Goal: Task Accomplishment & Management: Use online tool/utility

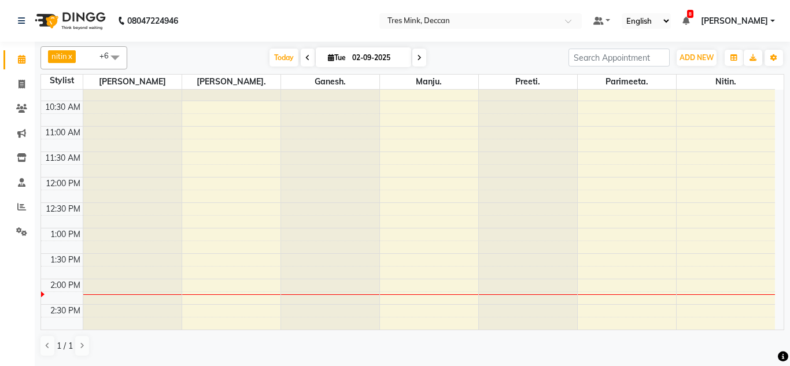
click at [414, 62] on span at bounding box center [419, 58] width 14 height 18
type input "[DATE]"
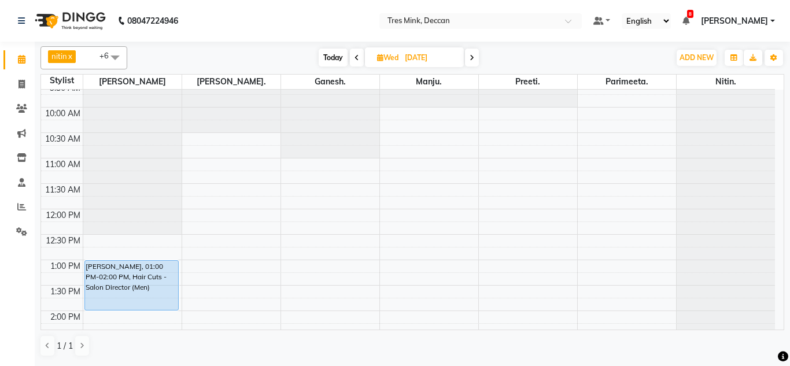
scroll to position [17, 0]
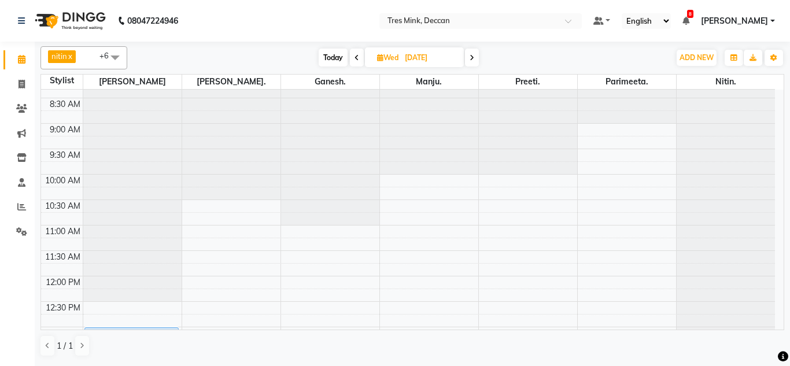
click at [200, 73] on div at bounding box center [231, 73] width 98 height 0
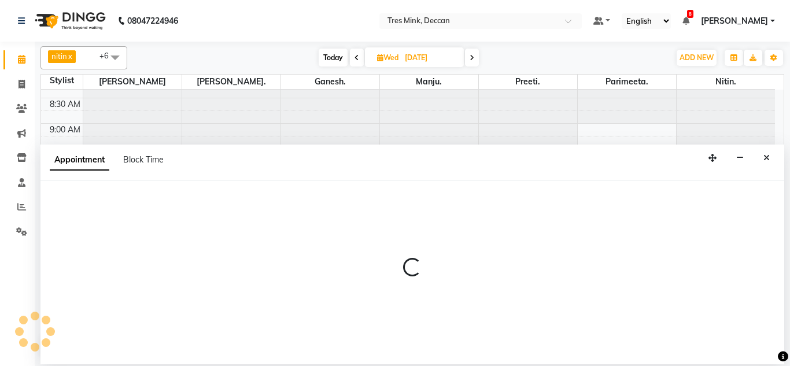
select select "59499"
select select "tentative"
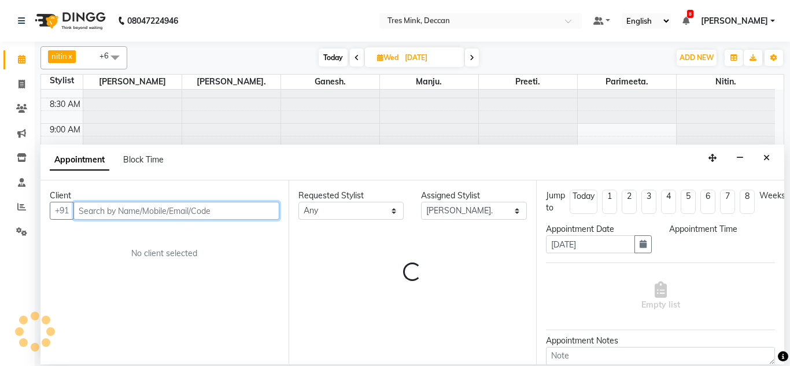
select select "600"
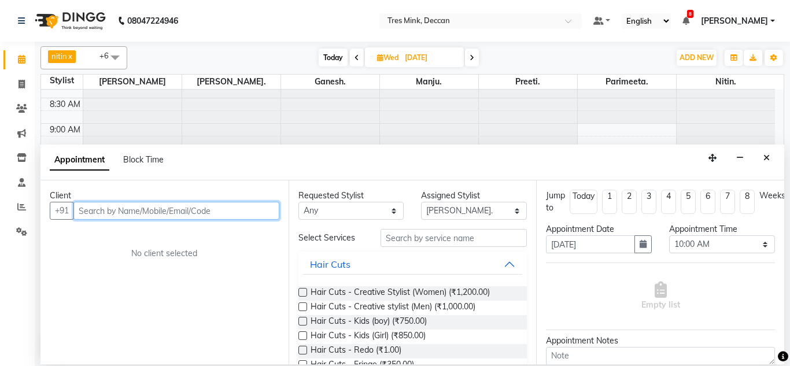
click at [115, 208] on input "text" at bounding box center [176, 211] width 206 height 18
type input "9890827134"
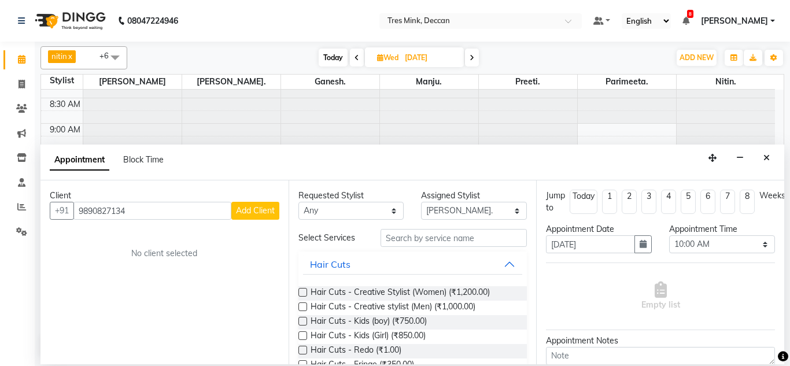
click at [289, 209] on div "Requested Stylist Any [PERSON_NAME]. [GEOGRAPHIC_DATA]. [GEOGRAPHIC_DATA]. [GEO…" at bounding box center [413, 272] width 248 height 184
click at [259, 218] on button "Add Client" at bounding box center [255, 211] width 48 height 18
select select "22"
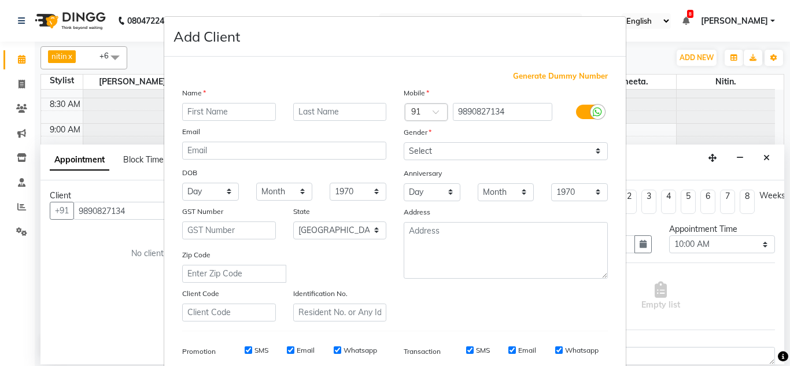
click at [627, 105] on ngb-modal-window "Add Client Generate Dummy Number Name Email DOB Day 01 02 03 04 05 06 07 08 09 …" at bounding box center [395, 183] width 790 height 366
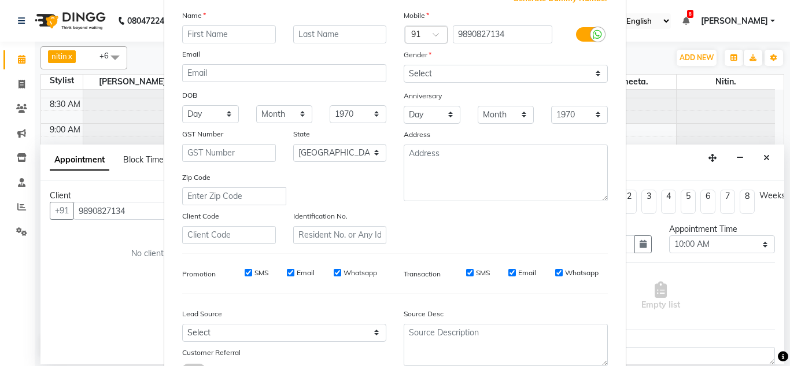
scroll to position [168, 0]
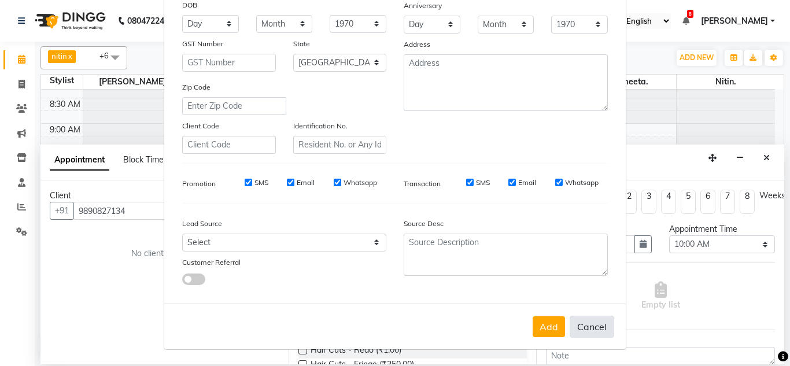
click at [590, 324] on button "Cancel" at bounding box center [592, 327] width 45 height 22
select select
select select "null"
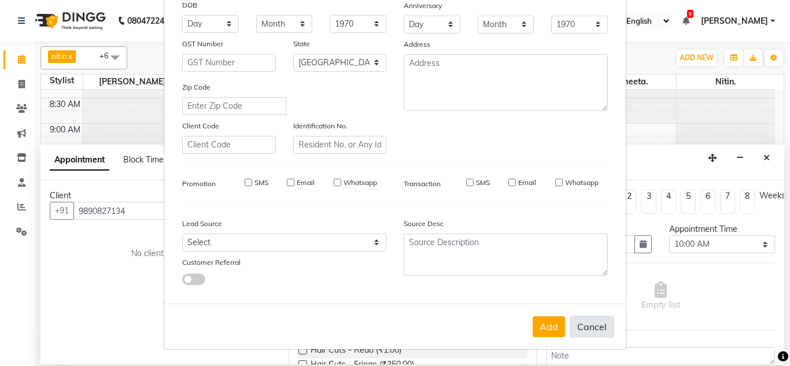
select select
checkbox input "false"
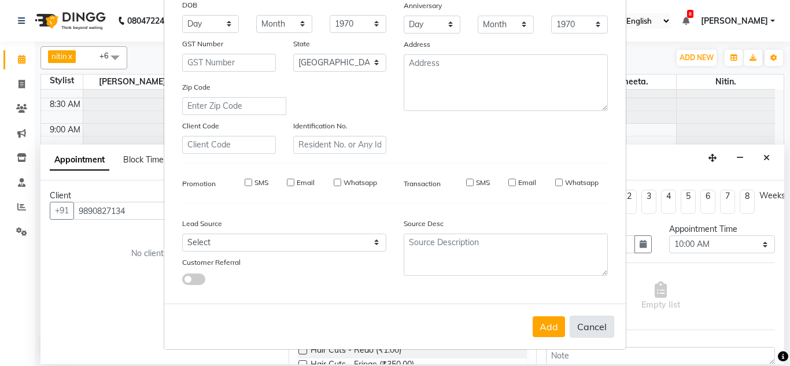
checkbox input "false"
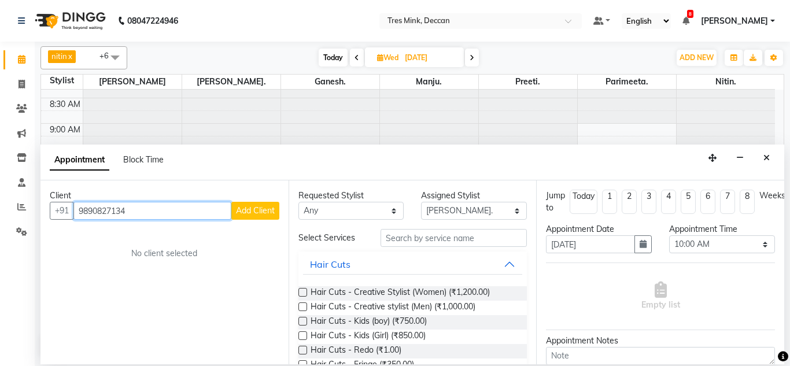
click at [145, 210] on input "9890827134" at bounding box center [152, 211] width 158 height 18
type input "9"
type input "7365035541"
click at [250, 213] on span "Add Client" at bounding box center [255, 210] width 39 height 10
select select "22"
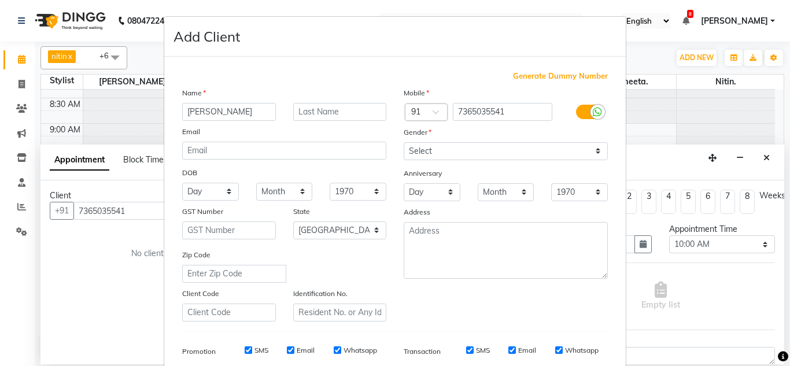
type input "[PERSON_NAME]"
click at [296, 121] on div "Name [PERSON_NAME] Email DOB Day 01 02 03 04 05 06 07 08 09 10 11 12 13 14 15 1…" at bounding box center [285, 204] width 222 height 235
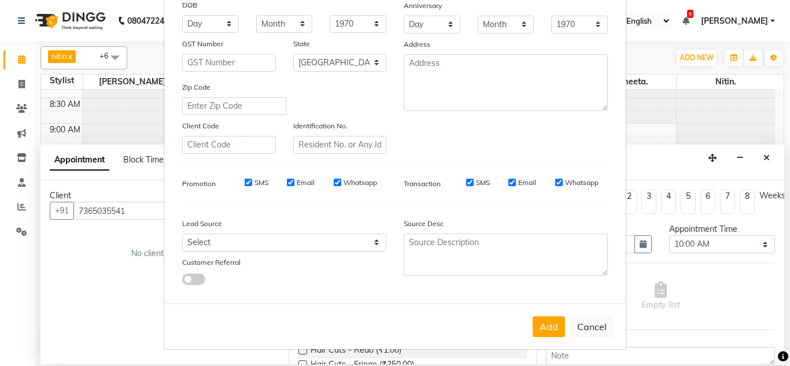
type input "[PERSON_NAME]"
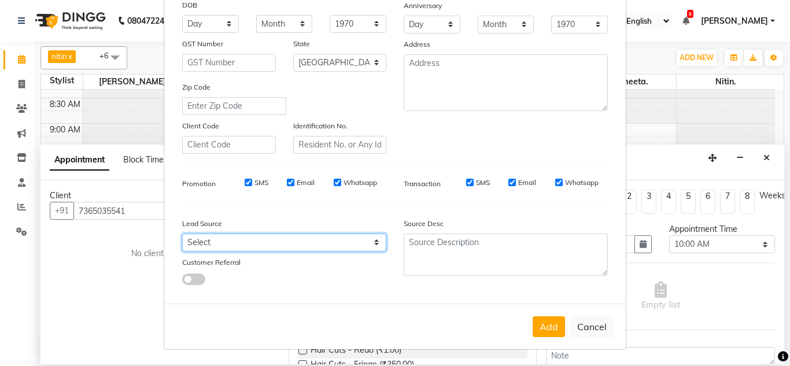
click at [201, 248] on select "Select Walk-in Referral Internet Friend Word of Mouth Advertisement Facebook Ju…" at bounding box center [284, 243] width 204 height 18
select select "49142"
click at [182, 234] on select "Select Walk-in Referral Internet Friend Word of Mouth Advertisement Facebook Ju…" at bounding box center [284, 243] width 204 height 18
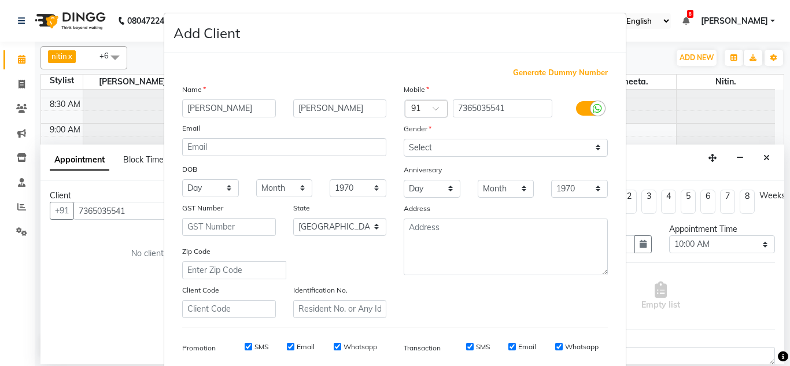
scroll to position [0, 0]
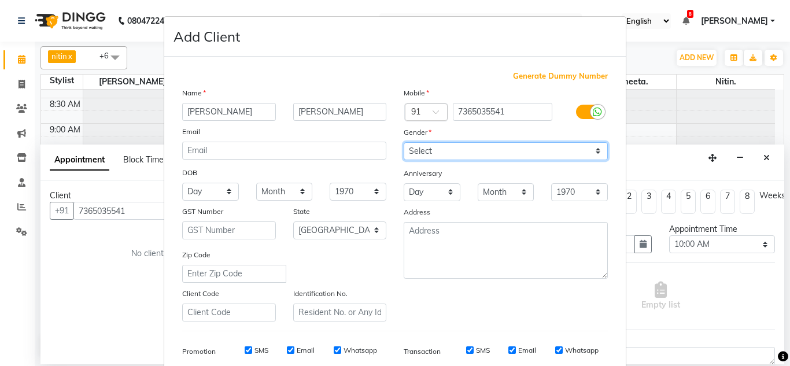
click at [441, 149] on select "Select [DEMOGRAPHIC_DATA] [DEMOGRAPHIC_DATA] Other Prefer Not To Say" at bounding box center [506, 151] width 204 height 18
select select "[DEMOGRAPHIC_DATA]"
click at [404, 142] on select "Select [DEMOGRAPHIC_DATA] [DEMOGRAPHIC_DATA] Other Prefer Not To Say" at bounding box center [506, 151] width 204 height 18
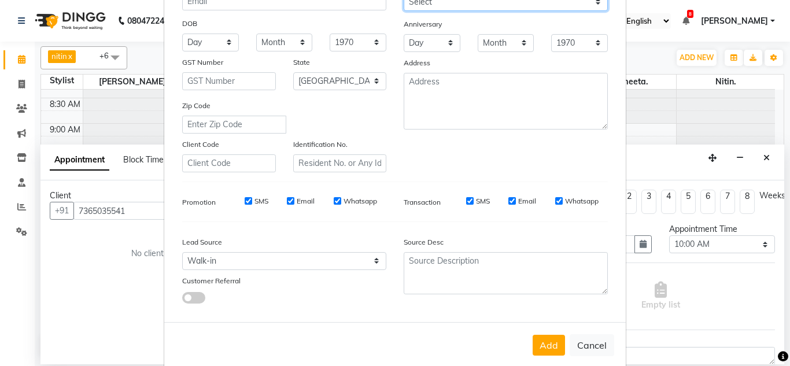
scroll to position [168, 0]
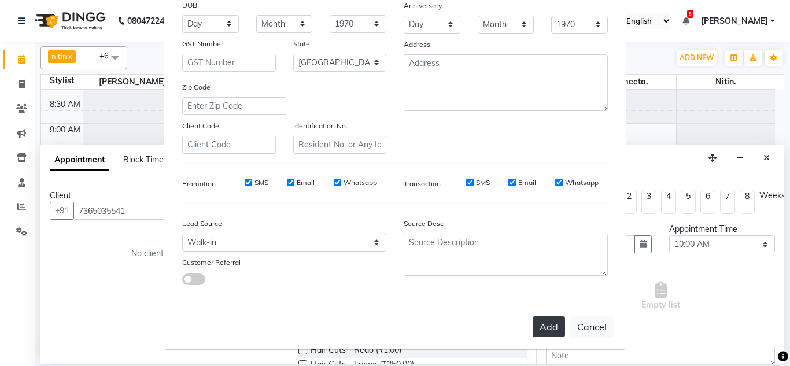
click at [551, 319] on button "Add" at bounding box center [549, 326] width 32 height 21
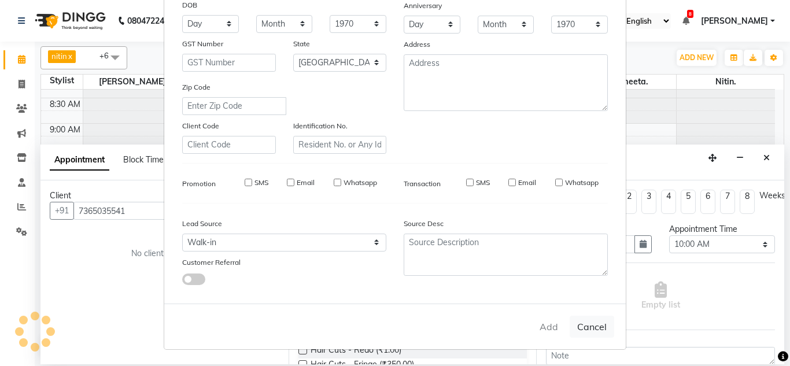
select select
select select "null"
select select
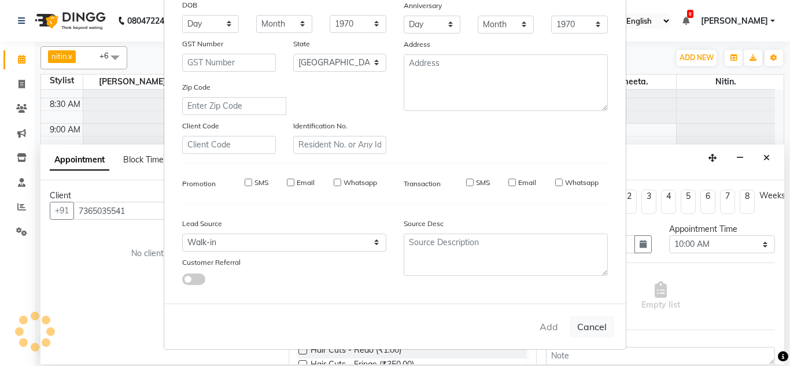
select select
checkbox input "false"
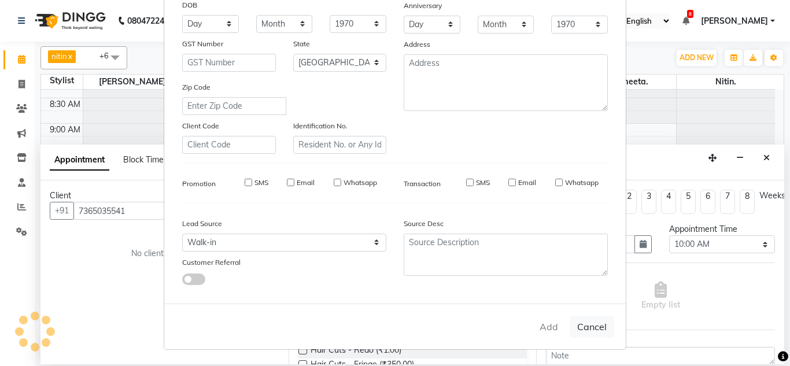
checkbox input "false"
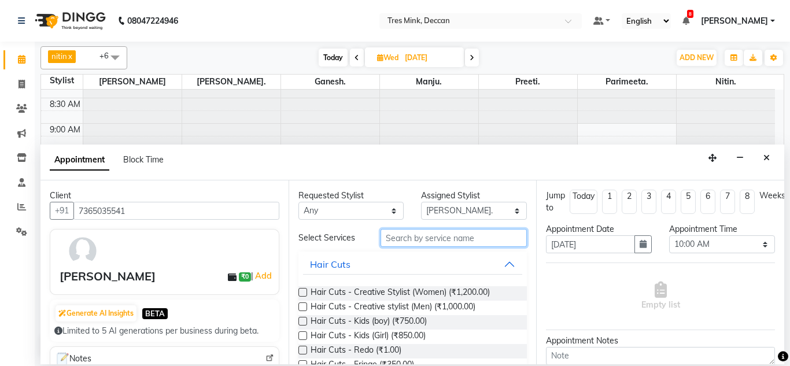
click at [425, 239] on input "text" at bounding box center [454, 238] width 147 height 18
click at [392, 239] on input "text" at bounding box center [454, 238] width 147 height 18
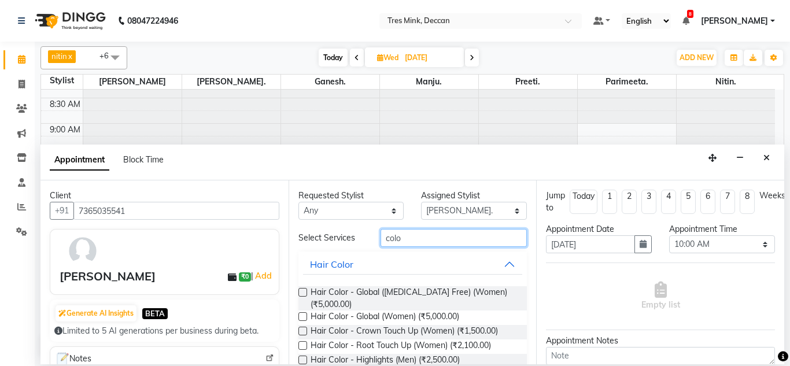
type input "colo"
click at [301, 293] on label at bounding box center [302, 292] width 9 height 9
click at [301, 293] on input "checkbox" at bounding box center [302, 294] width 8 height 8
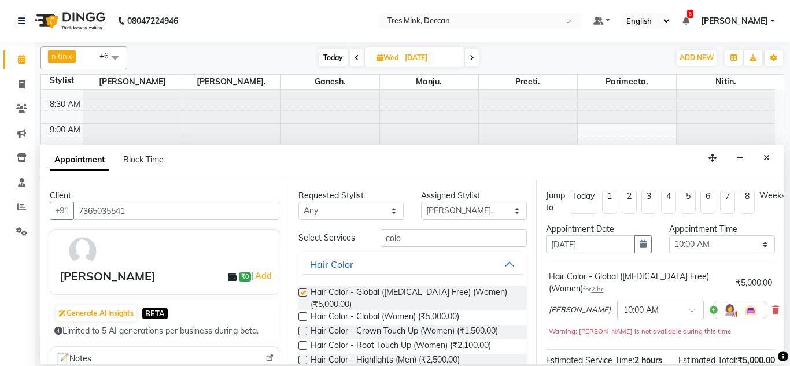
checkbox input "false"
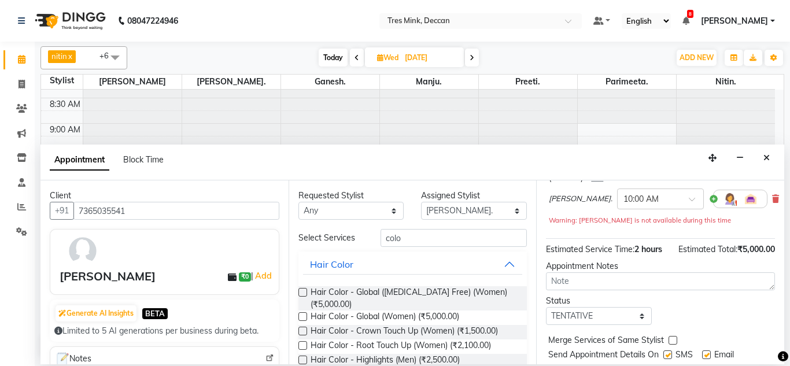
scroll to position [116, 0]
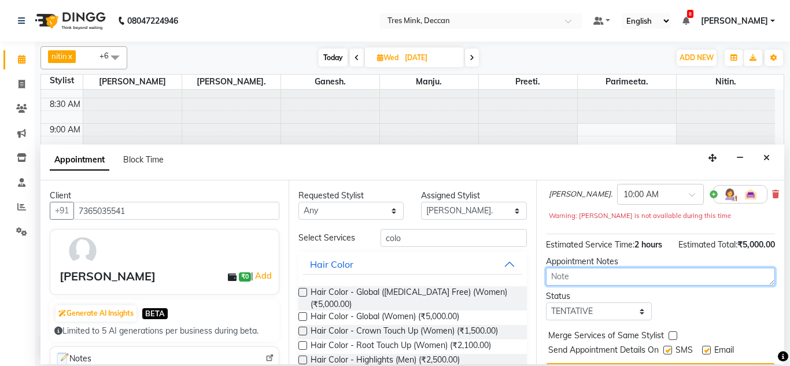
click at [570, 286] on textarea at bounding box center [660, 277] width 229 height 18
type textarea "parimeeta 2-22"
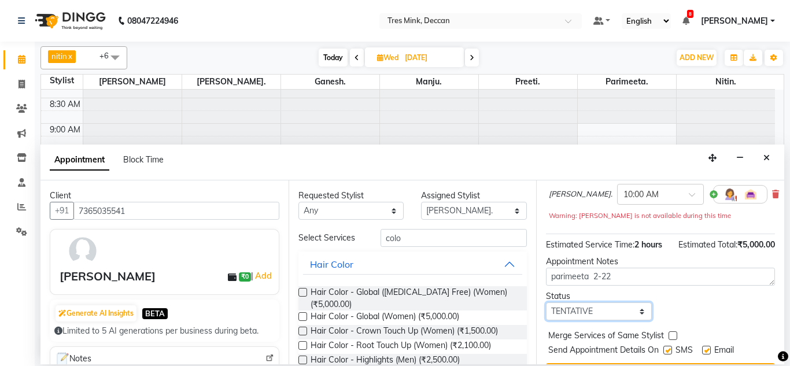
click at [579, 320] on select "Select TENTATIVE CONFIRM UPCOMING" at bounding box center [599, 311] width 106 height 18
select select "confirm booking"
click at [546, 315] on select "Select TENTATIVE CONFIRM UPCOMING" at bounding box center [599, 311] width 106 height 18
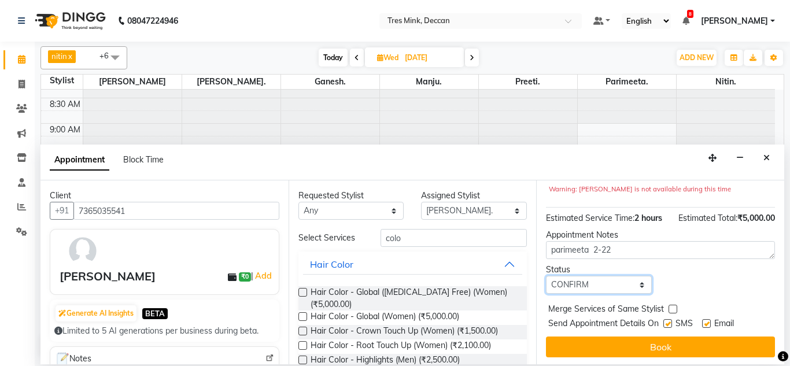
scroll to position [165, 0]
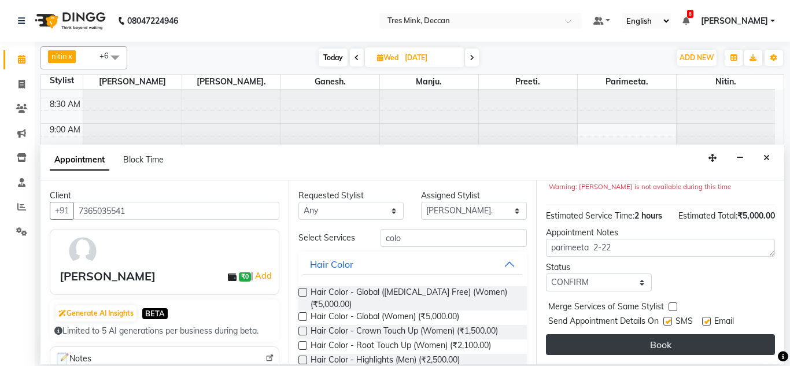
click at [577, 334] on button "Book" at bounding box center [660, 344] width 229 height 21
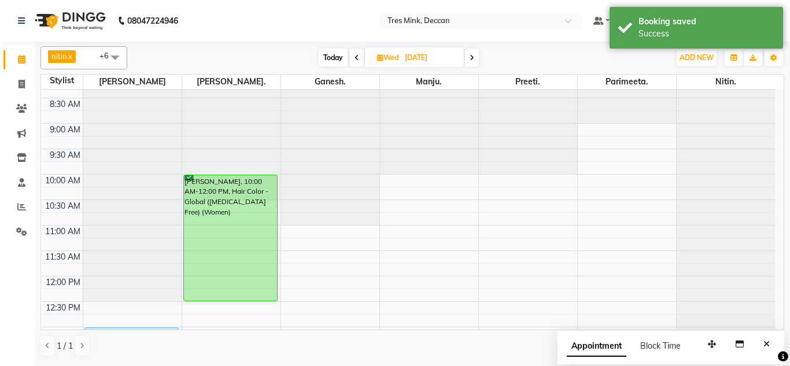
drag, startPoint x: 249, startPoint y: 274, endPoint x: 246, endPoint y: 291, distance: 17.1
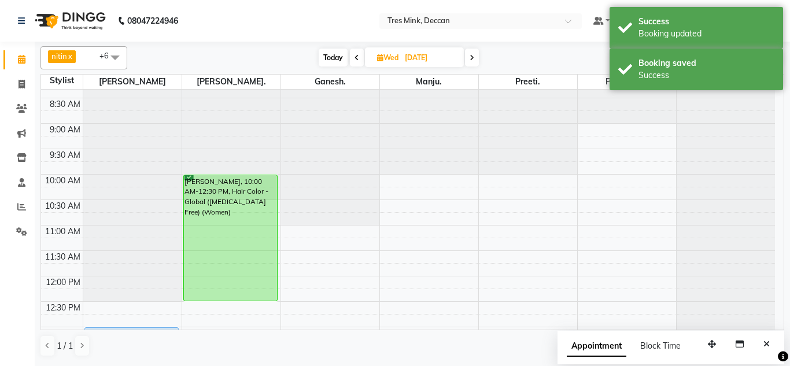
click at [326, 55] on span "Today" at bounding box center [333, 58] width 29 height 18
type input "02-09-2025"
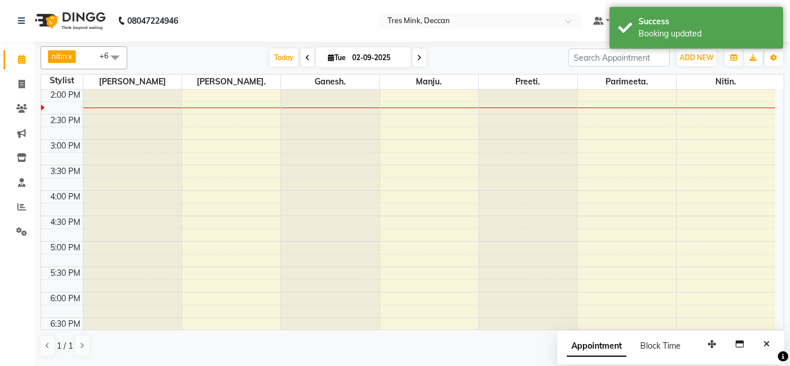
click at [398, 146] on div "8:00 AM 8:30 AM 9:00 AM 9:30 AM 10:00 AM 10:30 AM 11:00 AM 11:30 AM 12:00 PM 12…" at bounding box center [408, 114] width 734 height 661
select select "61556"
select select "tentative"
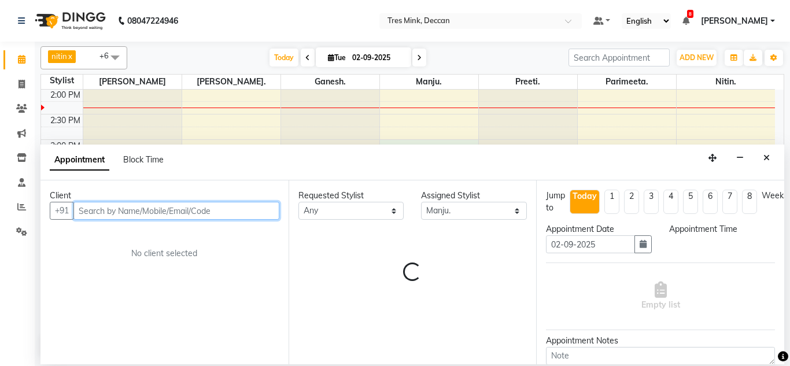
select select "900"
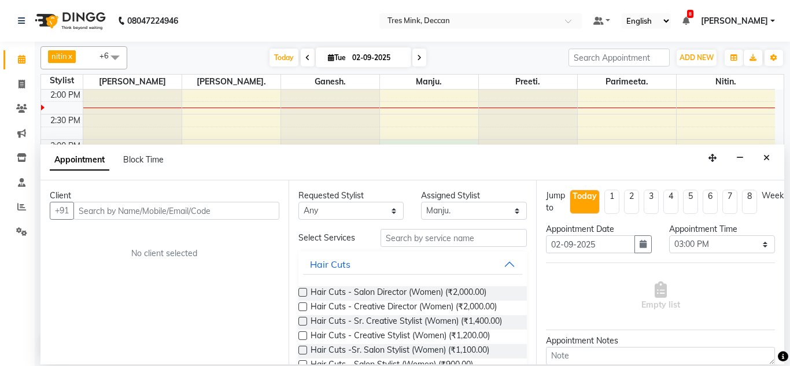
click at [131, 201] on div "Client" at bounding box center [165, 196] width 230 height 12
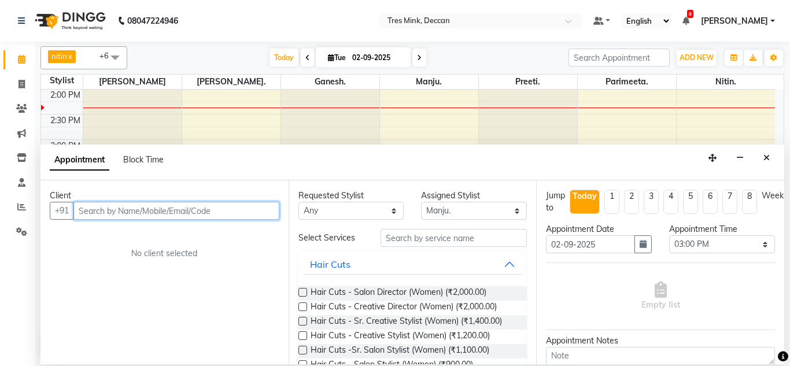
click at [131, 210] on input "text" at bounding box center [176, 211] width 206 height 18
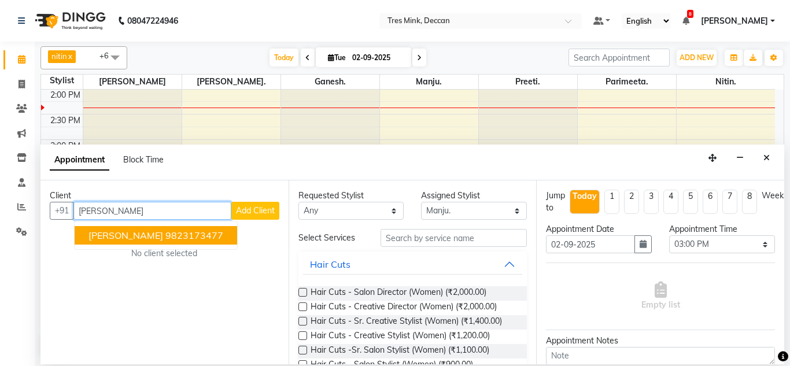
click at [132, 235] on span "[PERSON_NAME]" at bounding box center [125, 236] width 75 height 12
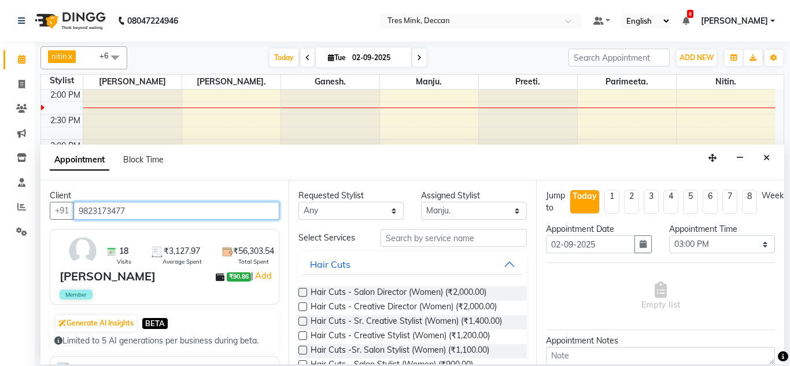
type input "9823173477"
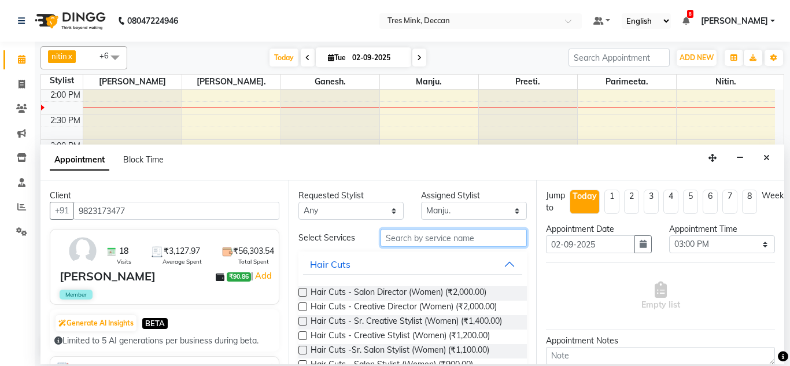
click at [390, 240] on input "text" at bounding box center [454, 238] width 147 height 18
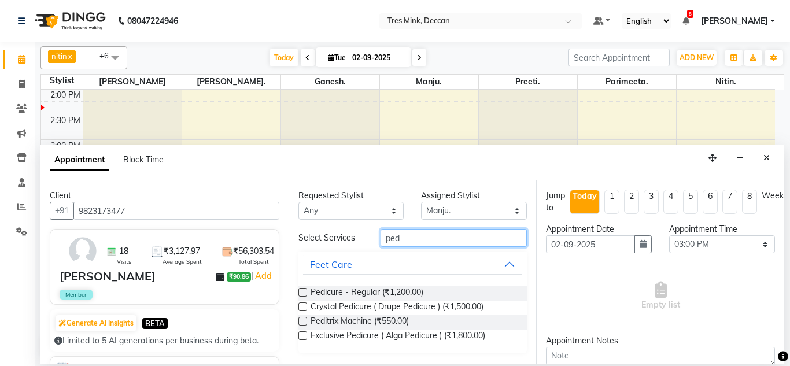
type input "ped"
click at [303, 296] on label at bounding box center [302, 292] width 9 height 9
click at [303, 296] on input "checkbox" at bounding box center [302, 294] width 8 height 8
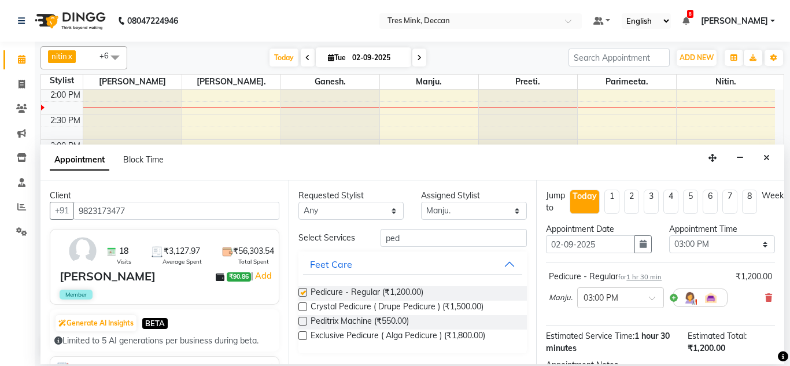
checkbox input "false"
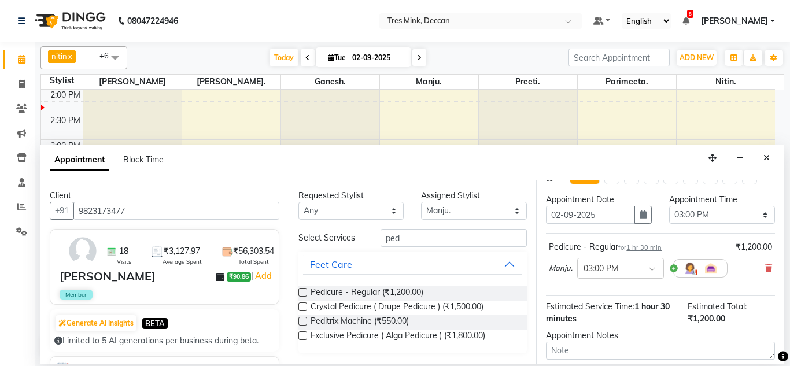
scroll to position [58, 0]
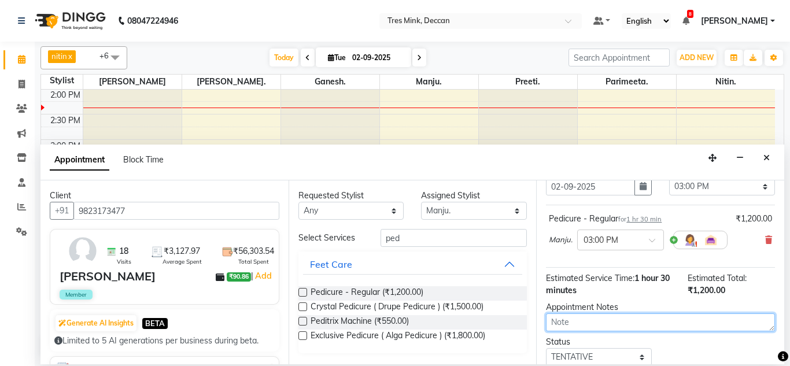
click at [579, 324] on textarea at bounding box center [660, 322] width 229 height 18
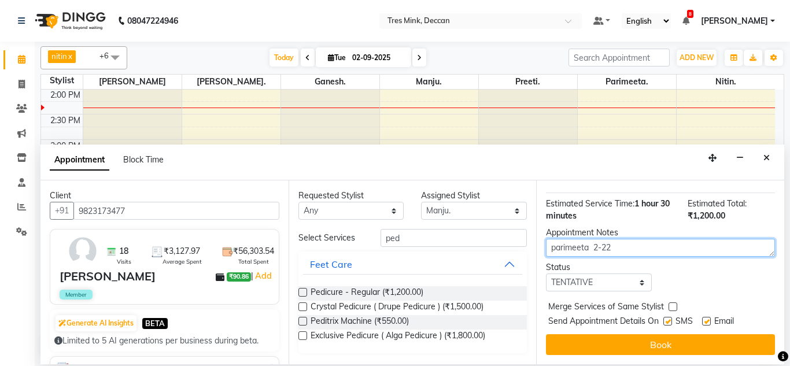
type textarea "parimeeta 2-22"
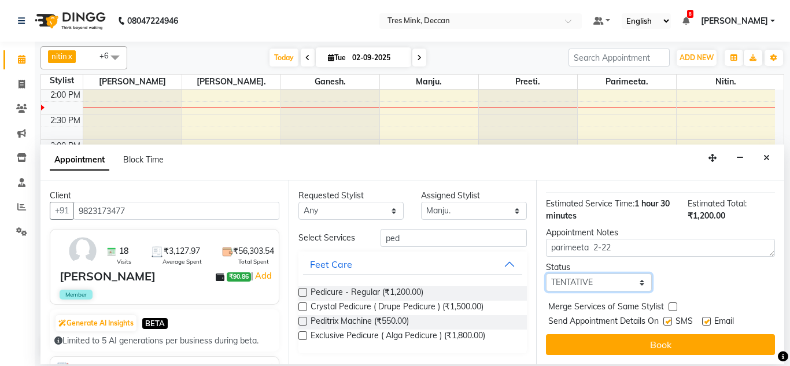
click at [581, 274] on select "Select TENTATIVE CONFIRM CHECK-IN UPCOMING" at bounding box center [599, 283] width 106 height 18
select select "confirm booking"
click at [546, 274] on select "Select TENTATIVE CONFIRM CHECK-IN UPCOMING" at bounding box center [599, 283] width 106 height 18
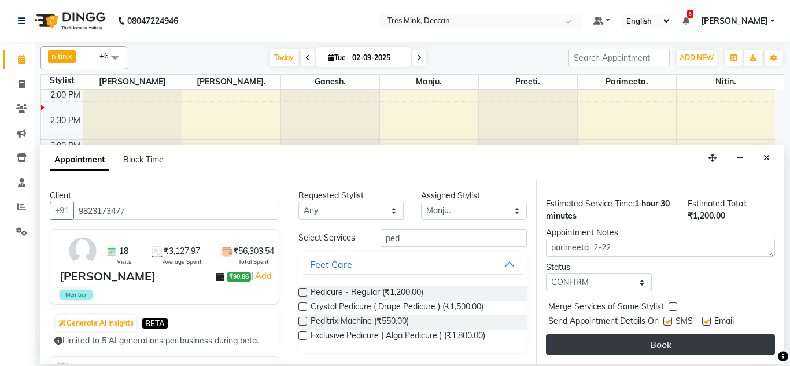
click at [592, 334] on button "Book" at bounding box center [660, 344] width 229 height 21
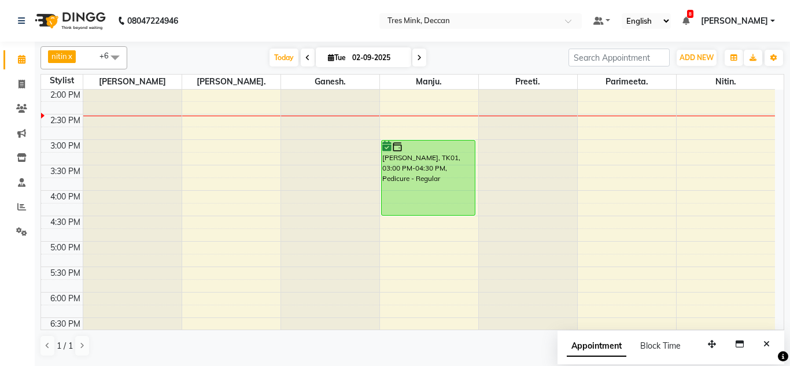
click at [302, 61] on span at bounding box center [308, 58] width 14 height 18
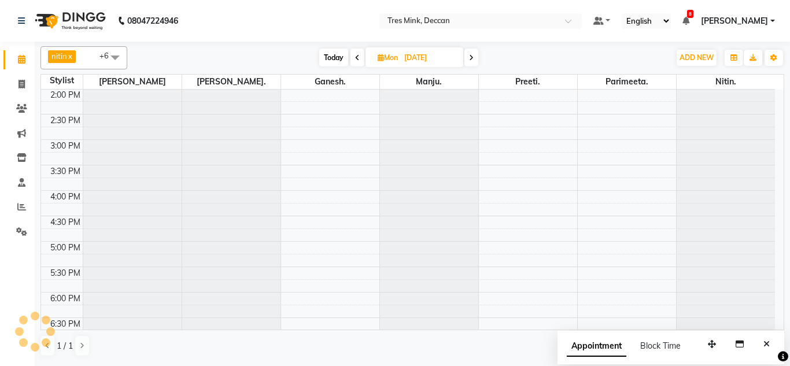
scroll to position [306, 0]
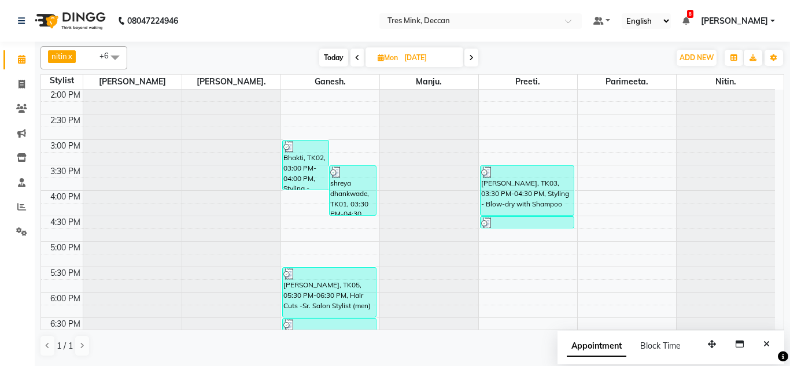
click at [468, 60] on span at bounding box center [471, 58] width 14 height 18
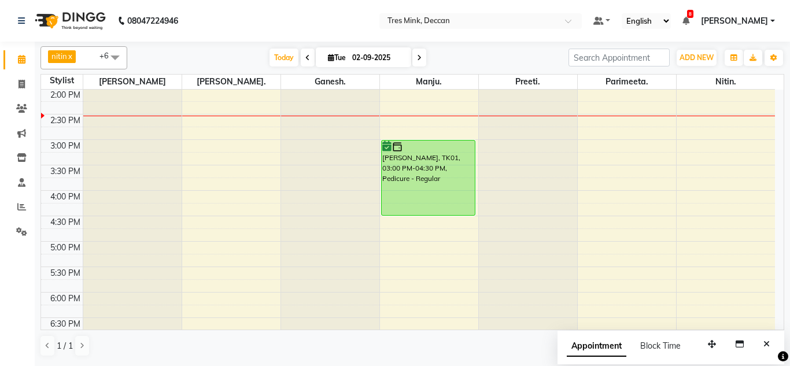
click at [419, 51] on span at bounding box center [419, 58] width 14 height 18
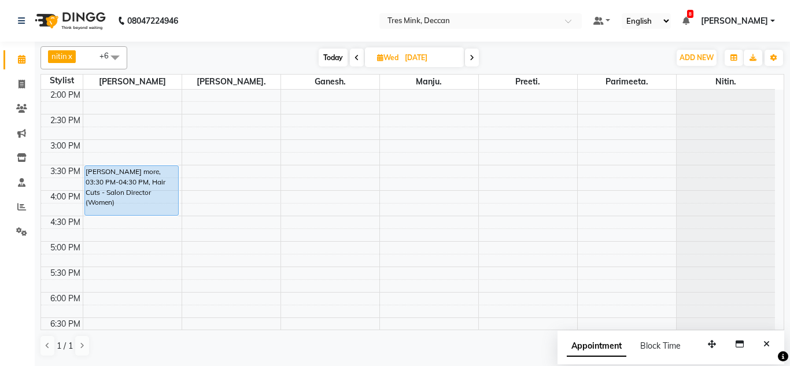
click at [355, 60] on icon at bounding box center [357, 57] width 5 height 7
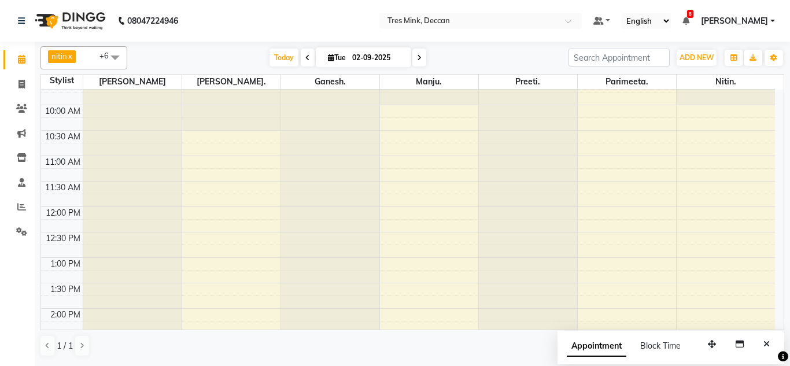
scroll to position [87, 0]
click at [417, 56] on icon at bounding box center [419, 57] width 5 height 7
type input "[DATE]"
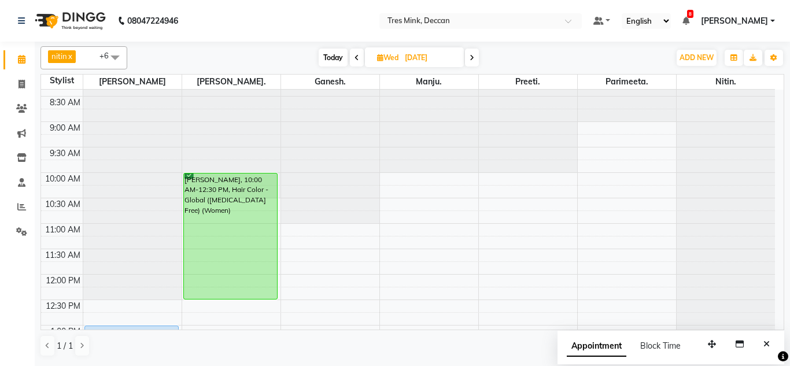
scroll to position [0, 0]
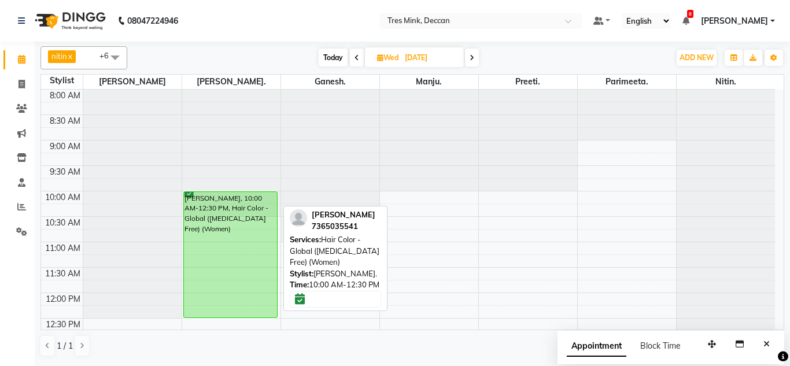
click at [254, 239] on div "[PERSON_NAME], 10:00 AM-12:30 PM, Hair Color - Global ([MEDICAL_DATA] Free) (Wo…" at bounding box center [231, 255] width 94 height 126
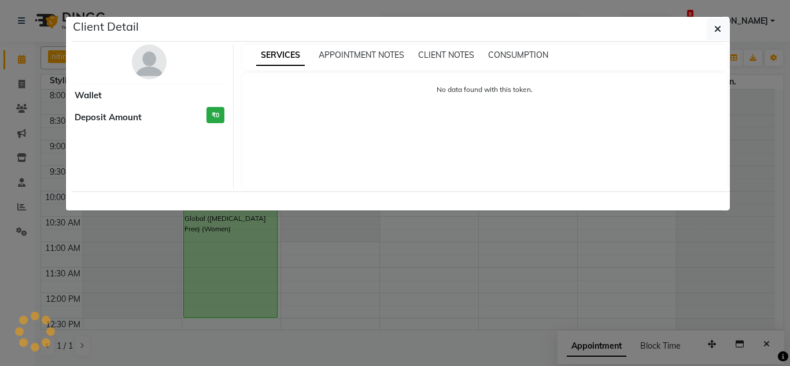
select select "6"
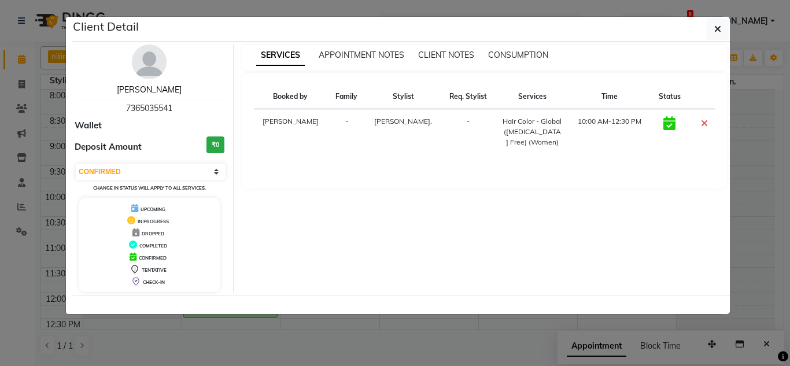
click at [159, 88] on link "[PERSON_NAME]" at bounding box center [149, 89] width 65 height 10
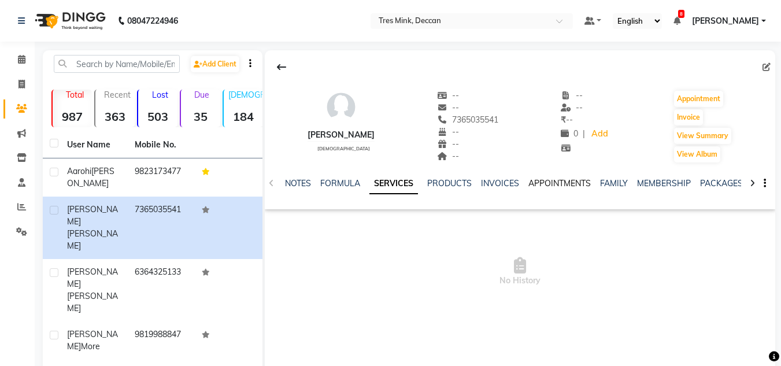
click at [539, 183] on link "APPOINTMENTS" at bounding box center [560, 183] width 62 height 10
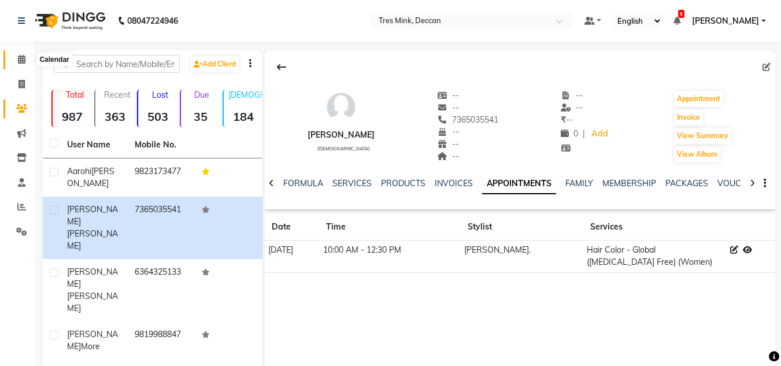
click at [21, 56] on icon at bounding box center [22, 59] width 8 height 9
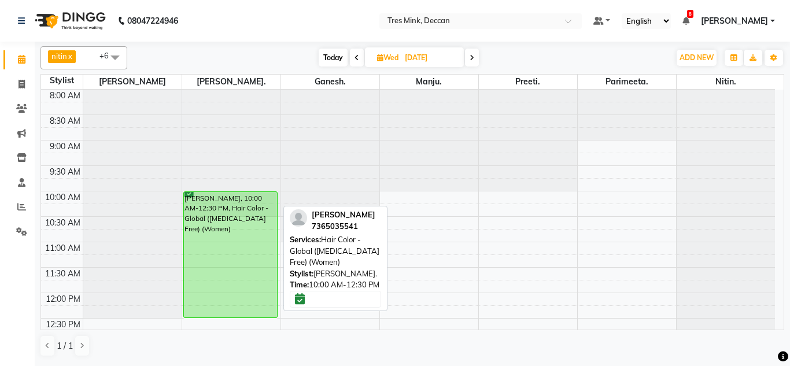
click at [256, 246] on div "[PERSON_NAME], 10:00 AM-12:30 PM, Hair Color - Global ([MEDICAL_DATA] Free) (Wo…" at bounding box center [231, 255] width 94 height 126
select select "6"
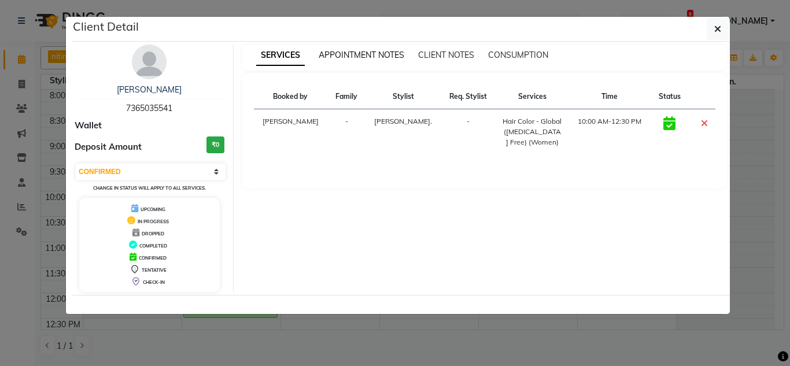
click at [351, 57] on span "APPOINTMENT NOTES" at bounding box center [362, 55] width 86 height 10
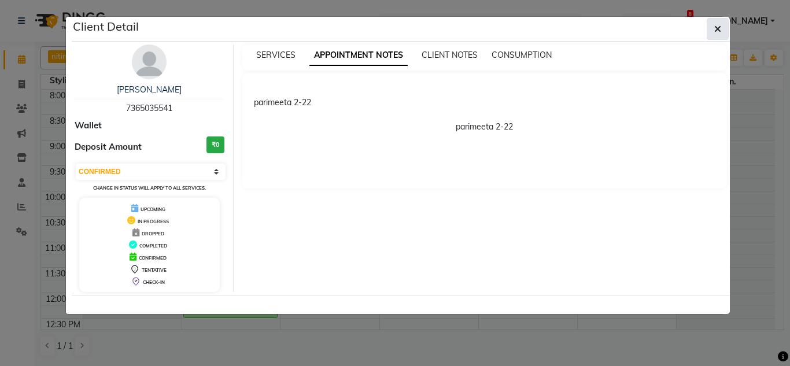
click at [716, 27] on icon "button" at bounding box center [717, 28] width 7 height 9
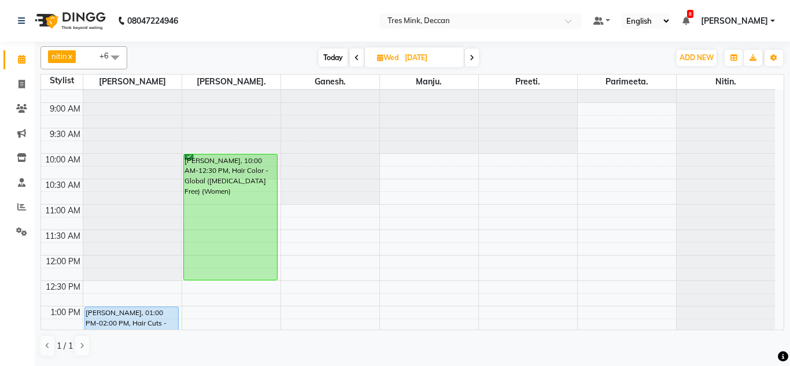
scroll to position [37, 0]
click at [344, 58] on span "Today" at bounding box center [333, 58] width 29 height 18
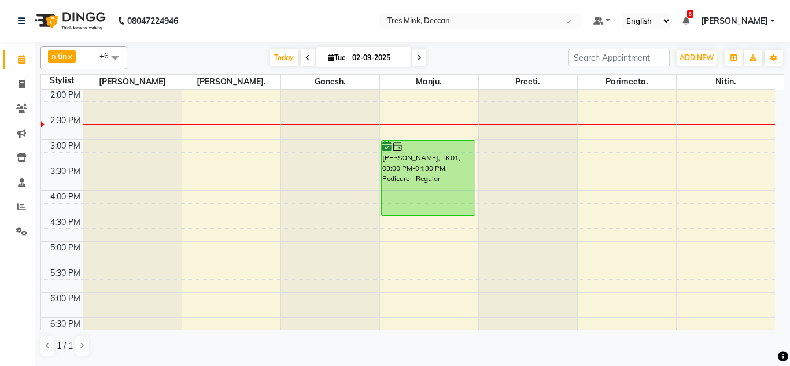
click at [418, 59] on icon at bounding box center [419, 57] width 5 height 7
type input "[DATE]"
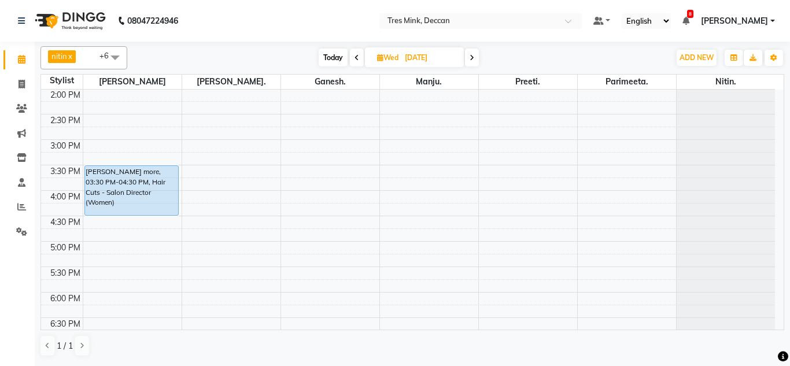
scroll to position [0, 0]
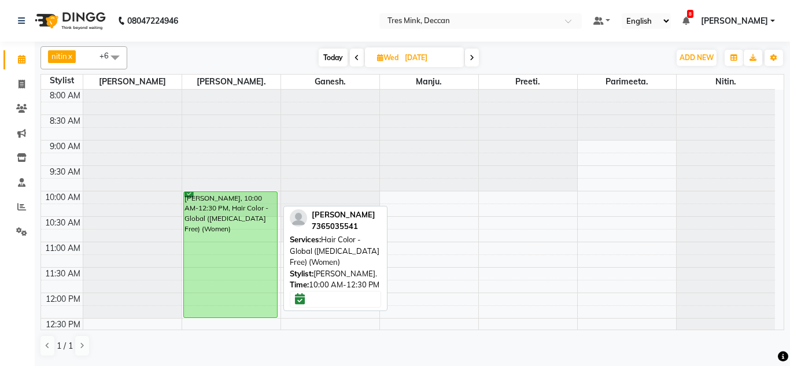
click at [196, 279] on div "[PERSON_NAME], 10:00 AM-12:30 PM, Hair Color - Global ([MEDICAL_DATA] Free) (Wo…" at bounding box center [231, 255] width 94 height 126
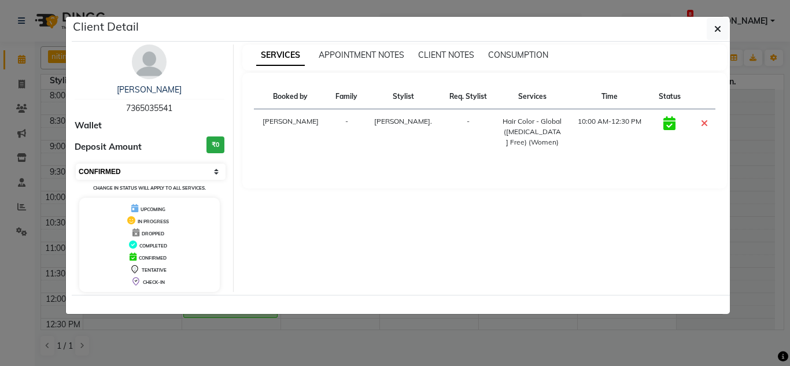
click at [198, 169] on select "Select CONFIRMED TENTATIVE" at bounding box center [151, 172] width 150 height 16
select select "7"
click at [76, 164] on select "Select CONFIRMED TENTATIVE" at bounding box center [151, 172] width 150 height 16
click at [709, 32] on button "button" at bounding box center [718, 29] width 22 height 22
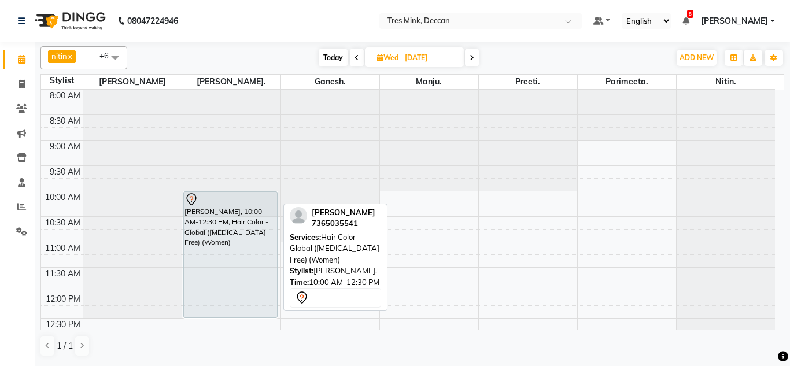
click at [197, 216] on div "[PERSON_NAME], 10:00 AM-12:30 PM, Hair Color - Global ([MEDICAL_DATA] Free) (Wo…" at bounding box center [231, 255] width 94 height 126
select select "7"
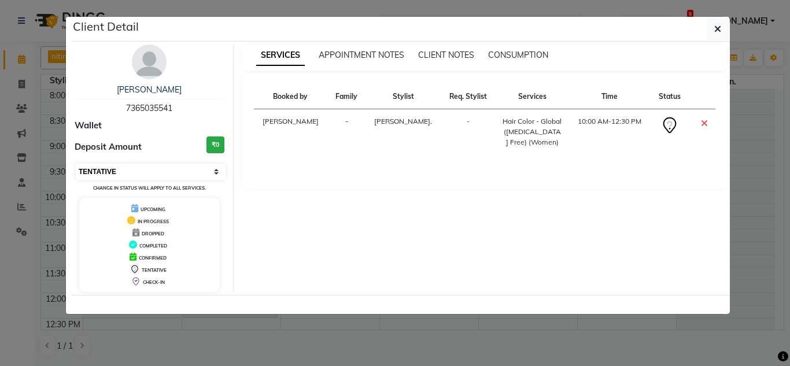
click at [171, 178] on select "Select CONFIRMED TENTATIVE" at bounding box center [151, 172] width 150 height 16
click at [718, 32] on icon "button" at bounding box center [717, 28] width 7 height 9
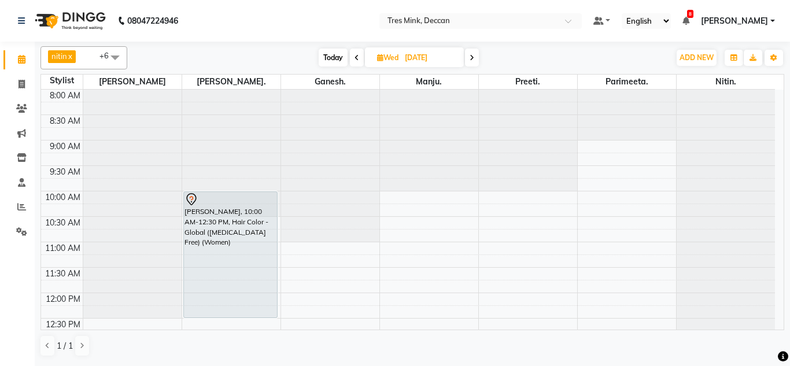
click at [472, 57] on icon at bounding box center [472, 57] width 5 height 7
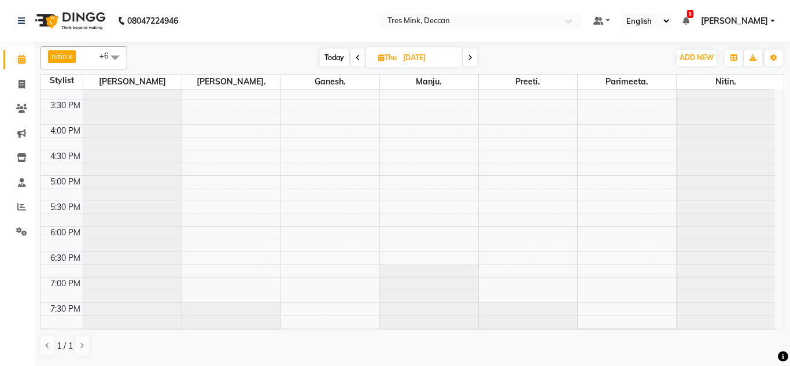
scroll to position [372, 0]
click at [470, 55] on icon at bounding box center [470, 57] width 5 height 7
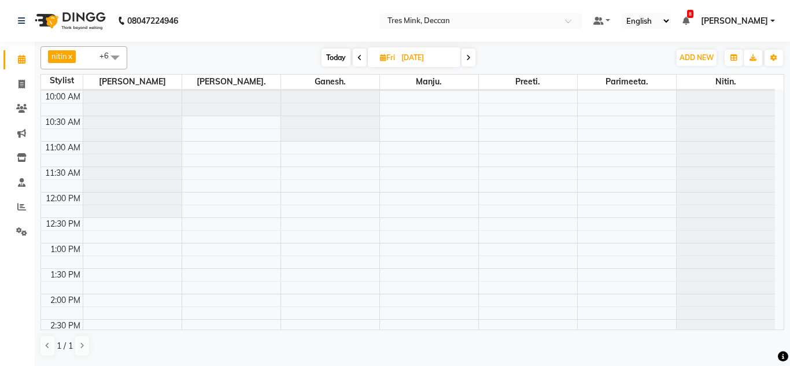
scroll to position [100, 0]
click at [469, 50] on span at bounding box center [469, 58] width 14 height 18
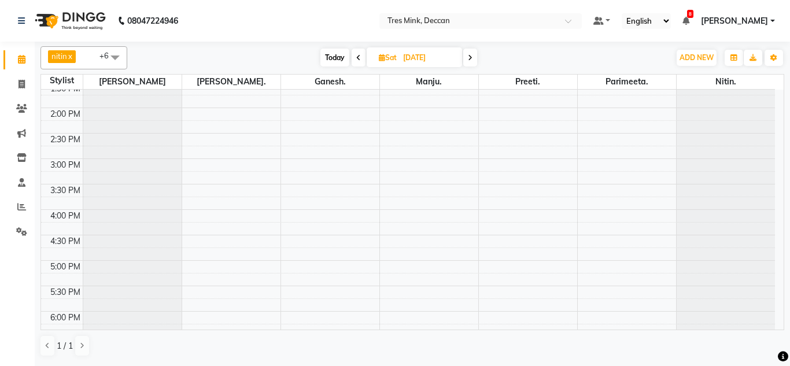
scroll to position [0, 0]
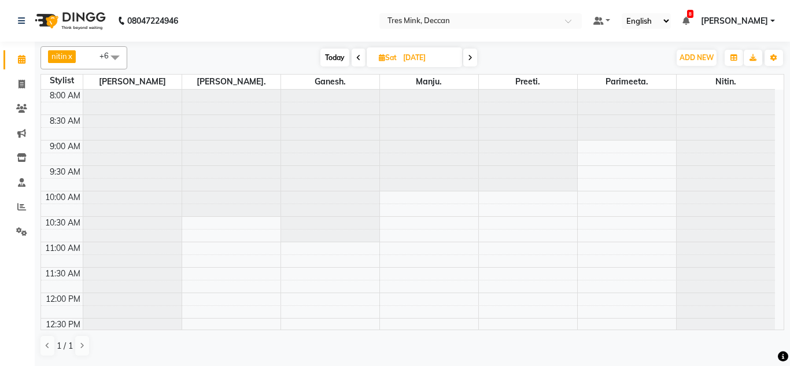
click at [468, 61] on icon at bounding box center [470, 57] width 5 height 7
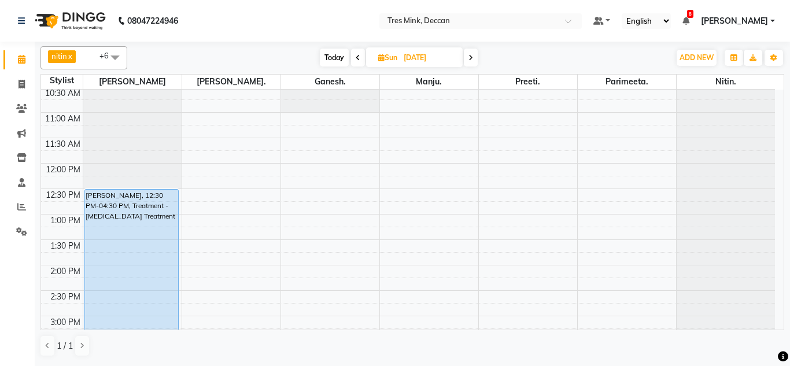
scroll to position [131, 0]
click at [336, 57] on span "Today" at bounding box center [334, 58] width 29 height 18
type input "02-09-2025"
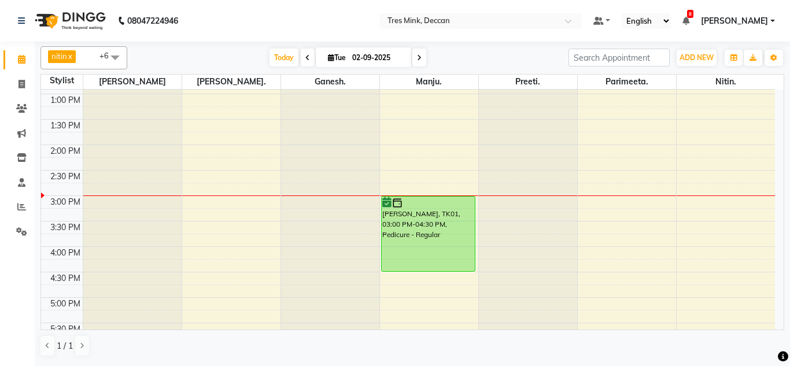
scroll to position [249, 0]
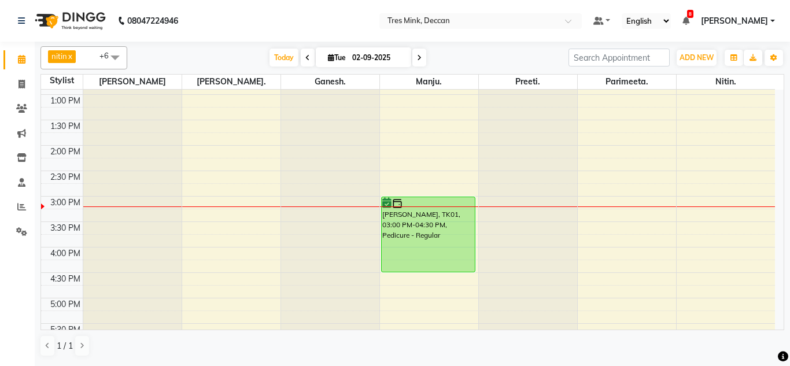
click at [414, 148] on div "8:00 AM 8:30 AM 9:00 AM 9:30 AM 10:00 AM 10:30 AM 11:00 AM 11:30 AM 12:00 PM 12…" at bounding box center [408, 170] width 734 height 661
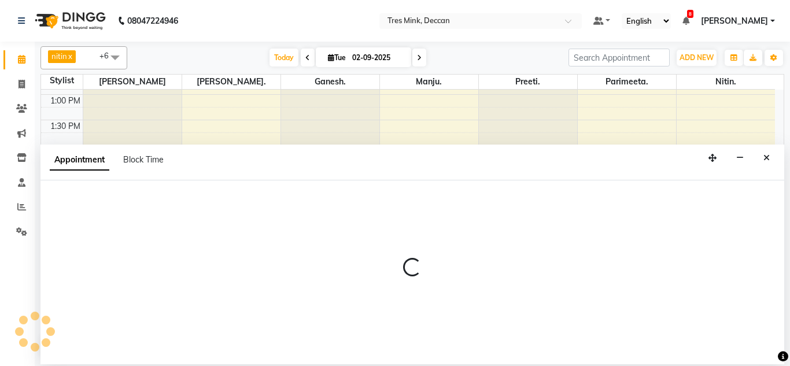
select select "61556"
select select "tentative"
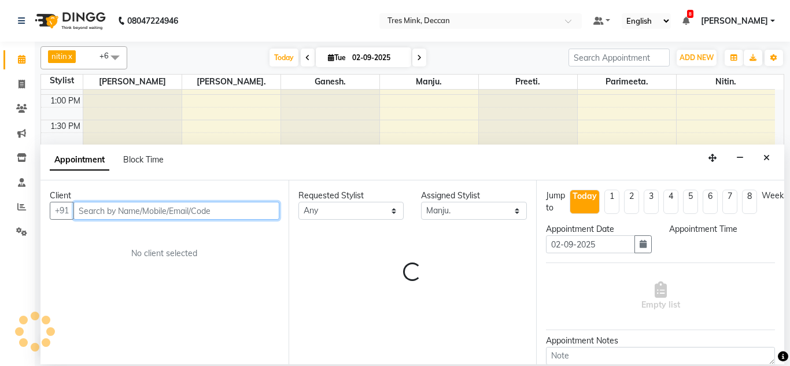
select select "840"
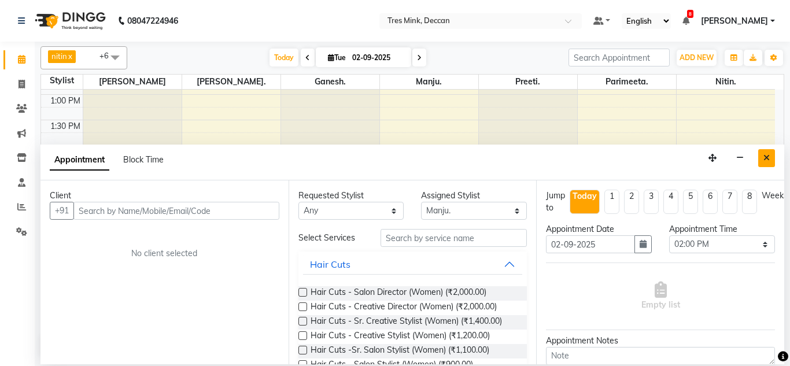
click at [760, 158] on button "Close" at bounding box center [766, 158] width 17 height 18
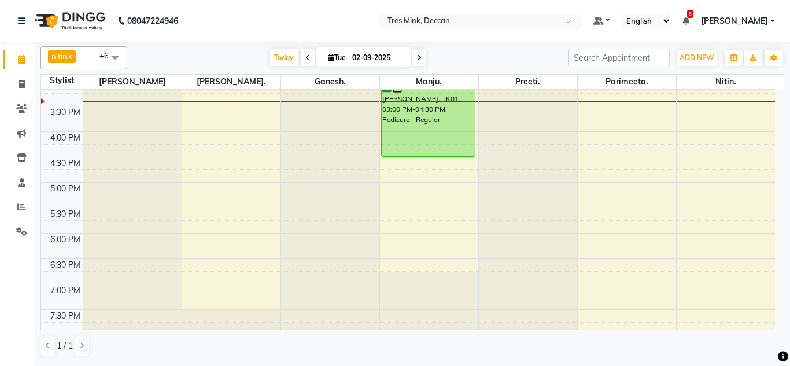
scroll to position [421, 0]
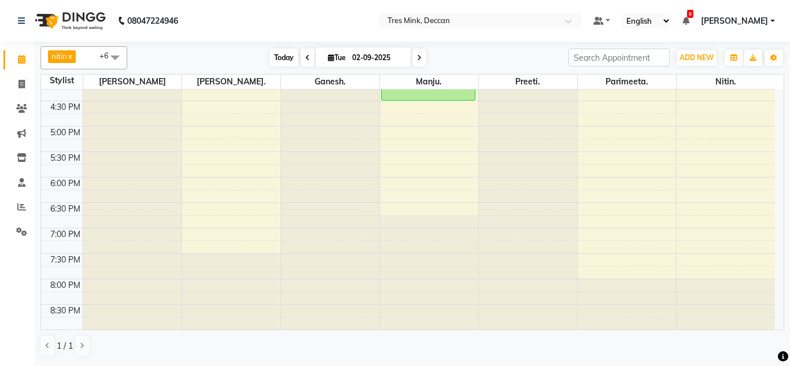
click at [273, 54] on span "Today" at bounding box center [284, 58] width 29 height 18
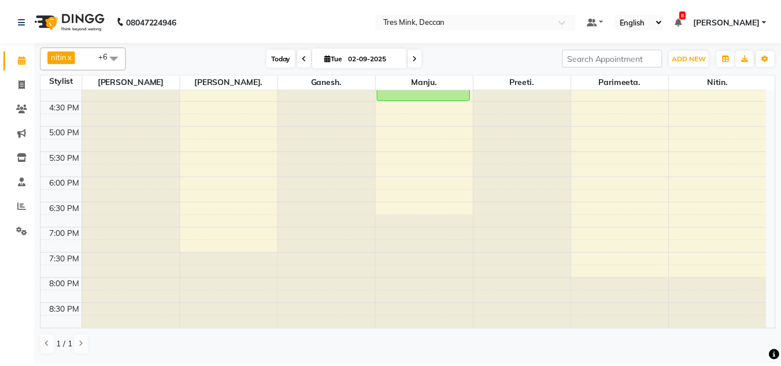
scroll to position [357, 0]
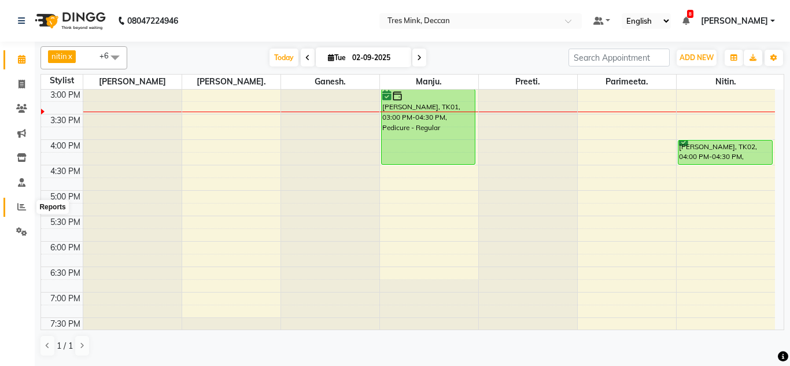
click at [30, 203] on span at bounding box center [22, 207] width 20 height 13
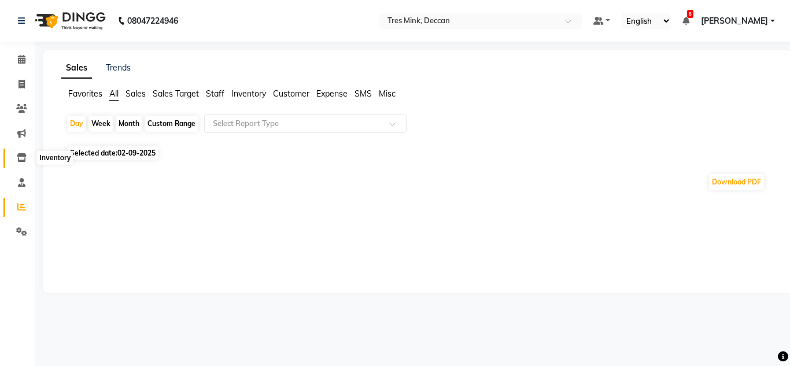
click at [24, 155] on icon at bounding box center [22, 157] width 10 height 9
select select
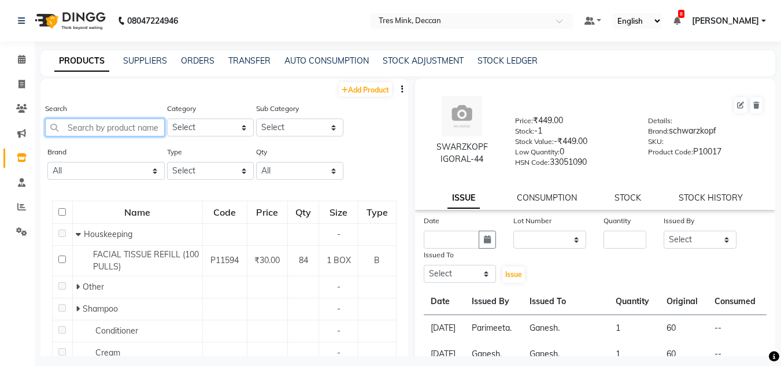
click at [97, 127] on input "text" at bounding box center [105, 128] width 120 height 18
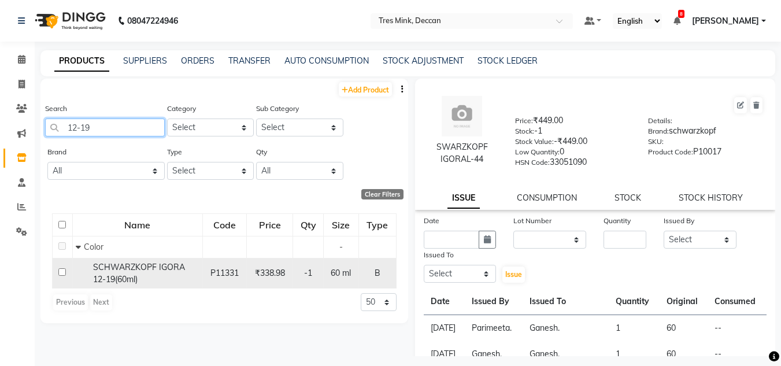
type input "12-19"
click at [127, 287] on td "SCHWARZKOPF IGORA 12-19(60ml)" at bounding box center [137, 273] width 130 height 31
click at [64, 274] on input "checkbox" at bounding box center [62, 272] width 8 height 8
checkbox input "true"
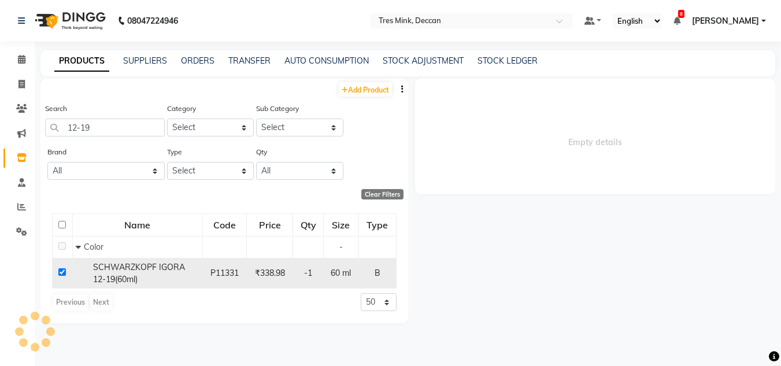
select select
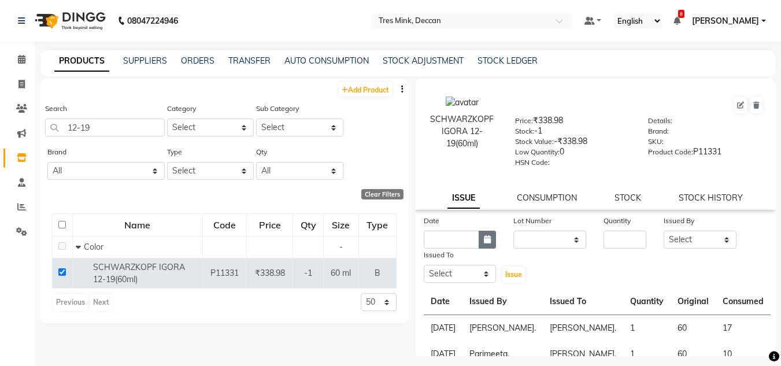
click at [490, 248] on button "button" at bounding box center [487, 240] width 17 height 18
select select "9"
select select "2025"
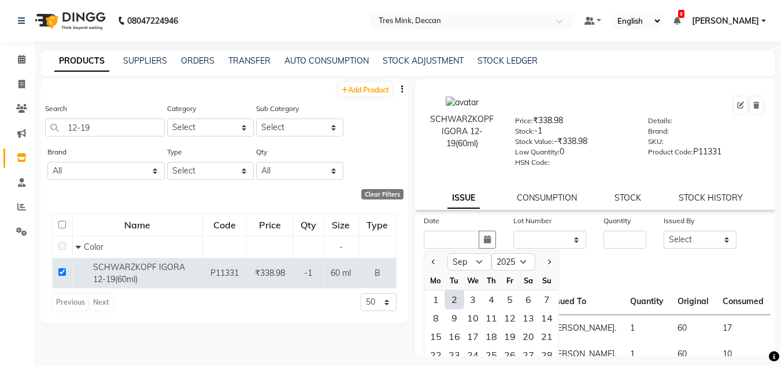
click at [440, 262] on div at bounding box center [436, 262] width 23 height 19
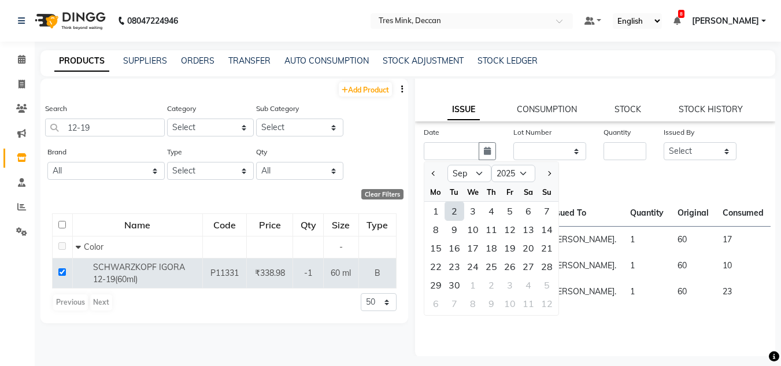
scroll to position [90, 0]
click at [437, 170] on button "Previous month" at bounding box center [434, 172] width 10 height 19
select select "8"
click at [548, 285] on div "31" at bounding box center [547, 284] width 19 height 19
type input "[DATE]"
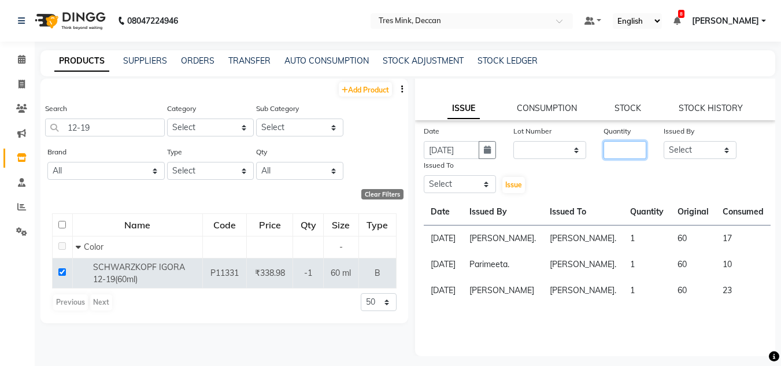
click at [615, 146] on input "number" at bounding box center [625, 150] width 43 height 18
type input "1"
click at [679, 150] on select "Select [PERSON_NAME]. [PERSON_NAME]. [PERSON_NAME]. [GEOGRAPHIC_DATA]. [GEOGRAP…" at bounding box center [700, 150] width 73 height 18
select select "83853"
click at [664, 141] on select "Select [PERSON_NAME]. [PERSON_NAME]. [PERSON_NAME]. [GEOGRAPHIC_DATA]. [GEOGRAP…" at bounding box center [700, 150] width 73 height 18
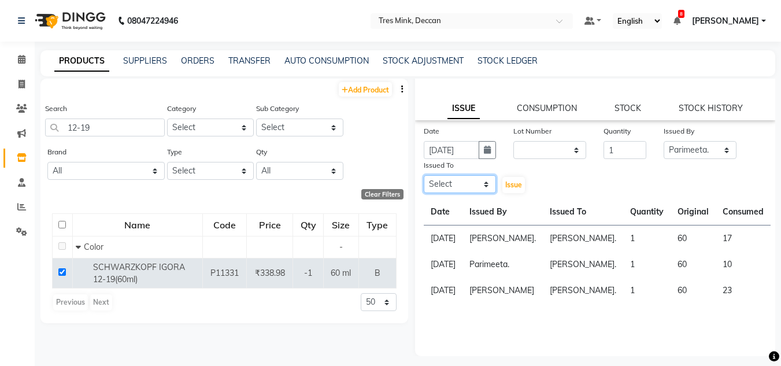
click at [452, 178] on select "Select [PERSON_NAME]. [PERSON_NAME]. [PERSON_NAME]. [GEOGRAPHIC_DATA]. [GEOGRAP…" at bounding box center [460, 184] width 73 height 18
select select "59501"
click at [424, 175] on select "Select [PERSON_NAME]. [PERSON_NAME]. [PERSON_NAME]. [GEOGRAPHIC_DATA]. [GEOGRAP…" at bounding box center [460, 184] width 73 height 18
click at [514, 189] on span "Issue" at bounding box center [513, 184] width 17 height 9
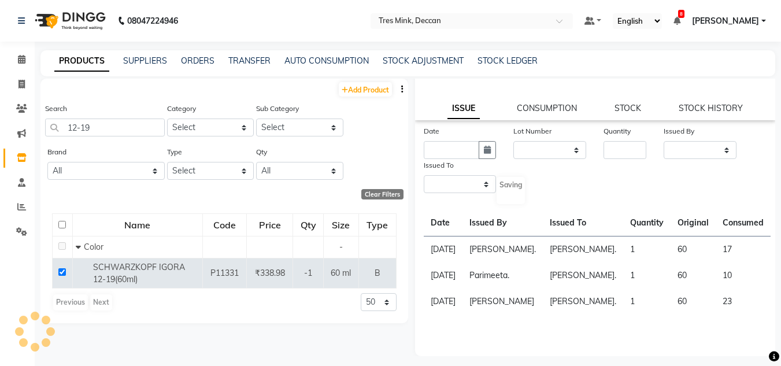
scroll to position [0, 0]
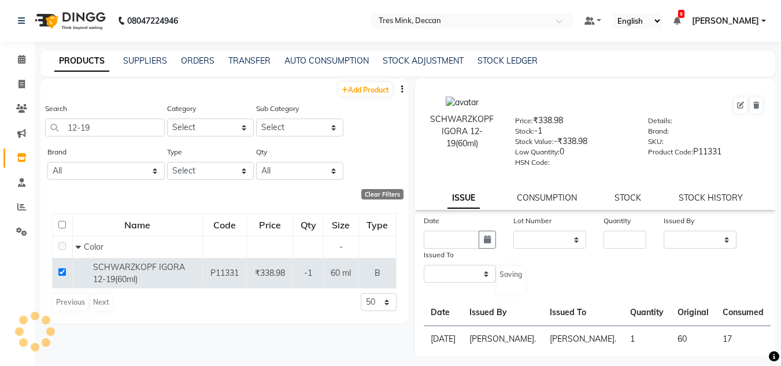
select select
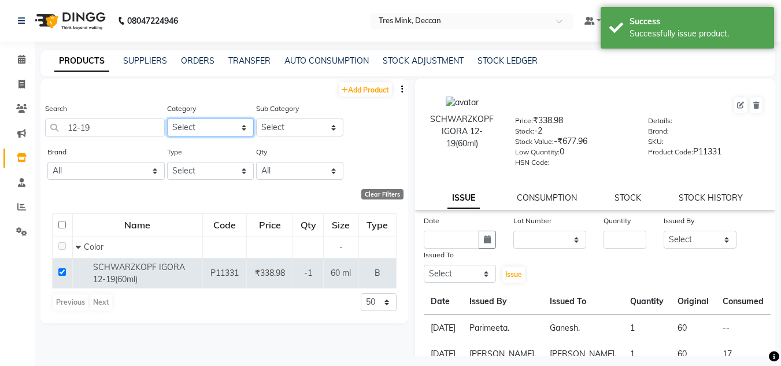
click at [200, 124] on select "Select Hair Skin Makeup Personal Care Appliances [PERSON_NAME] Waxing Disposabl…" at bounding box center [210, 128] width 87 height 18
click at [154, 127] on input "12-19" at bounding box center [105, 128] width 120 height 18
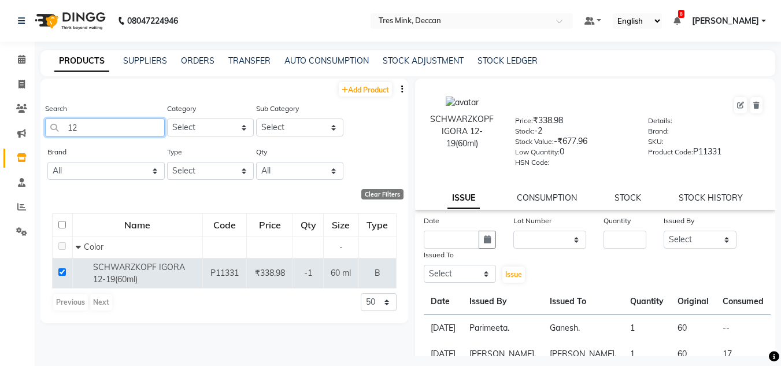
type input "1"
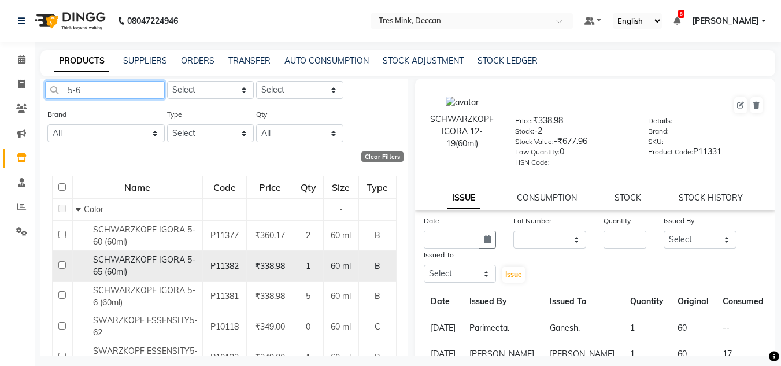
scroll to position [58, 0]
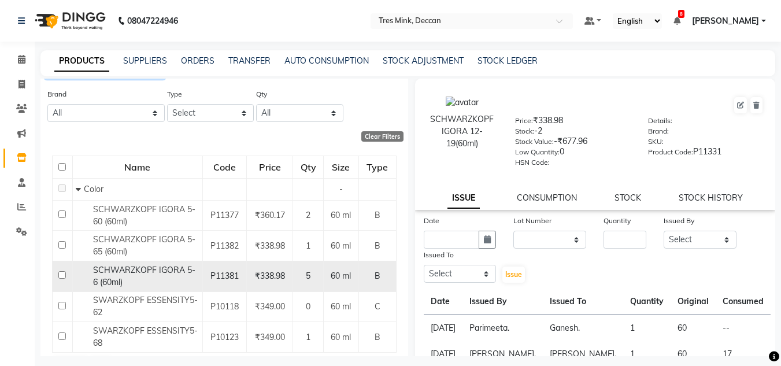
type input "5-6"
click at [171, 276] on div "SCHWARZKOPF IGORA 5-6 (60ml)" at bounding box center [138, 276] width 124 height 24
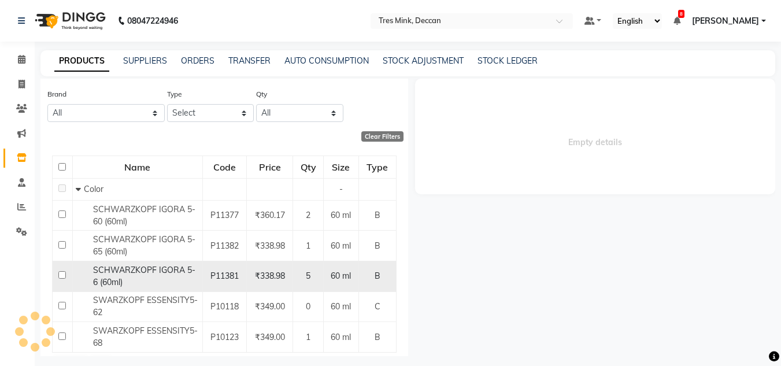
select select
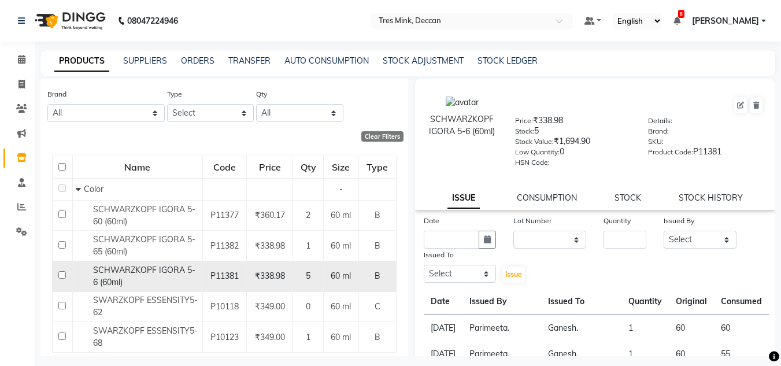
click at [58, 274] on input "checkbox" at bounding box center [62, 275] width 8 height 8
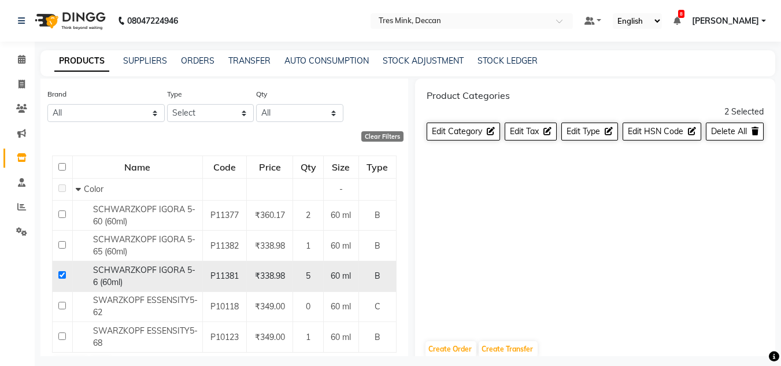
click at [108, 279] on span "SCHWARZKOPF IGORA 5-6 (60ml)" at bounding box center [144, 276] width 102 height 23
click at [63, 273] on input "checkbox" at bounding box center [62, 275] width 8 height 8
checkbox input "false"
select select
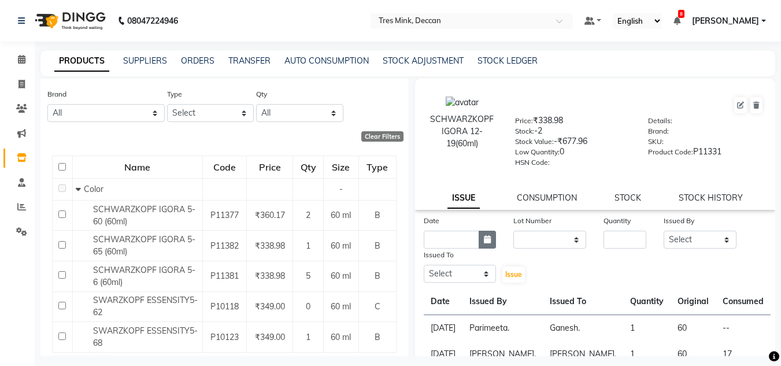
click at [481, 242] on button "button" at bounding box center [487, 240] width 17 height 18
select select "9"
select select "2025"
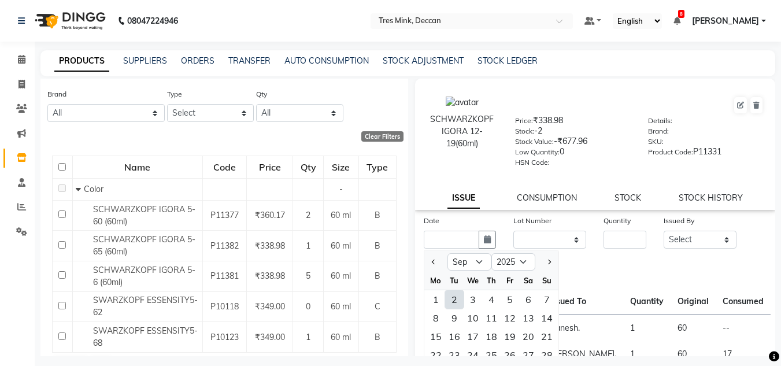
click at [441, 264] on div at bounding box center [436, 262] width 23 height 19
click at [437, 256] on button "Previous month" at bounding box center [434, 262] width 10 height 19
select select "8"
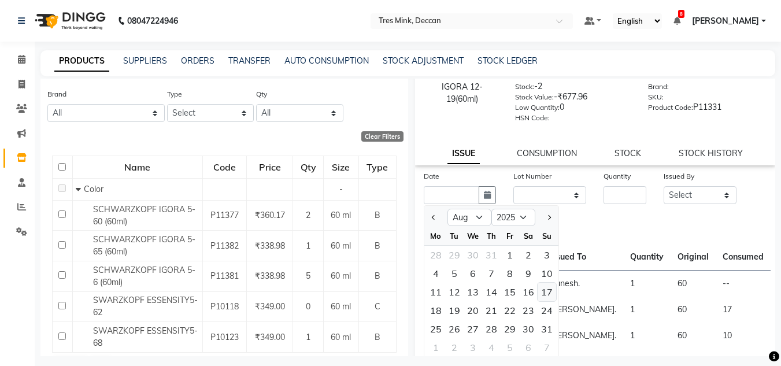
scroll to position [90, 0]
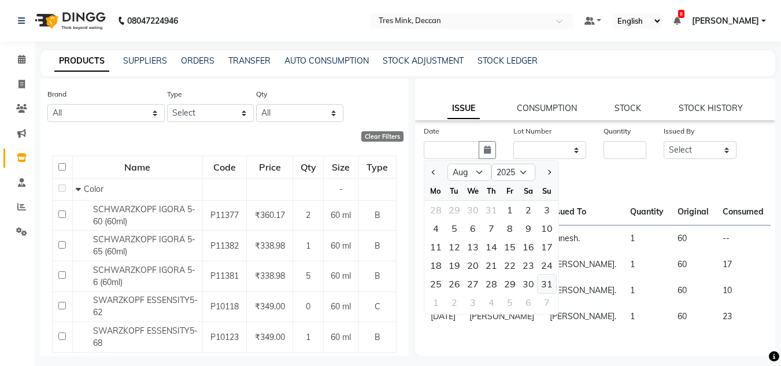
click at [541, 285] on div "31" at bounding box center [547, 284] width 19 height 19
type input "[DATE]"
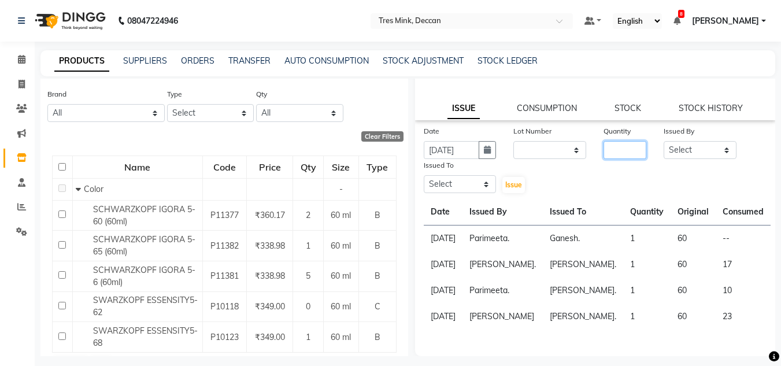
click at [614, 153] on input "number" at bounding box center [625, 150] width 43 height 18
type input "1"
click at [684, 152] on select "Select [PERSON_NAME]. [PERSON_NAME]. [PERSON_NAME]. [GEOGRAPHIC_DATA]. [GEOGRAP…" at bounding box center [700, 150] width 73 height 18
select select "83853"
click at [664, 141] on select "Select [PERSON_NAME]. [PERSON_NAME]. [PERSON_NAME]. [GEOGRAPHIC_DATA]. [GEOGRAP…" at bounding box center [700, 150] width 73 height 18
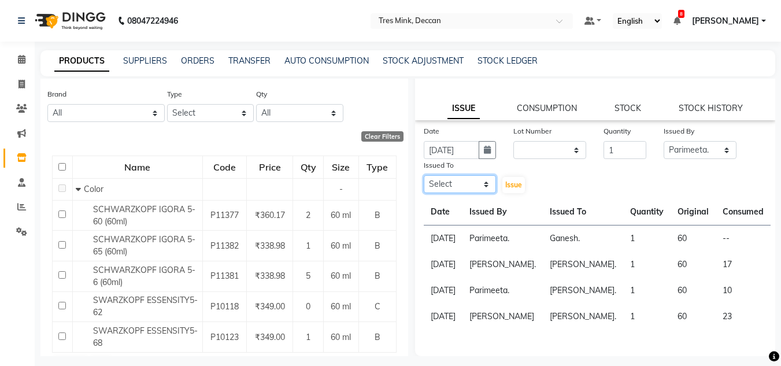
click at [449, 175] on select "Select [PERSON_NAME]. [PERSON_NAME]. [PERSON_NAME]. [GEOGRAPHIC_DATA]. [GEOGRAP…" at bounding box center [460, 184] width 73 height 18
select select "59501"
click at [424, 175] on select "Select [PERSON_NAME]. [PERSON_NAME]. [PERSON_NAME]. [GEOGRAPHIC_DATA]. [GEOGRAP…" at bounding box center [460, 184] width 73 height 18
click at [503, 183] on button "Issue" at bounding box center [514, 185] width 23 height 16
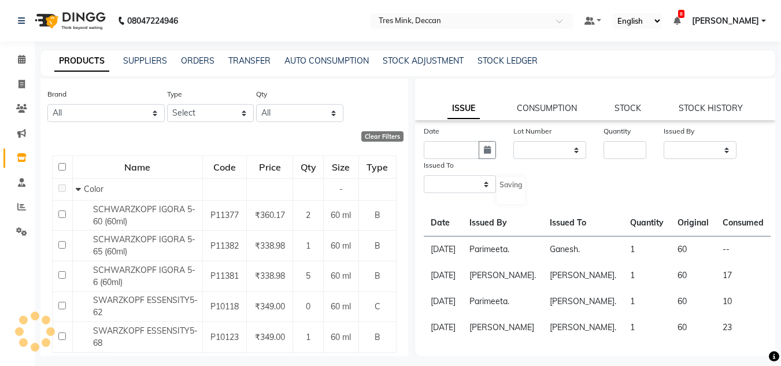
scroll to position [0, 0]
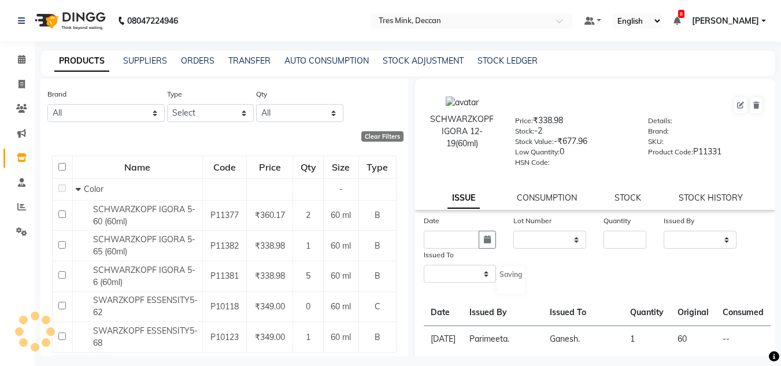
select select
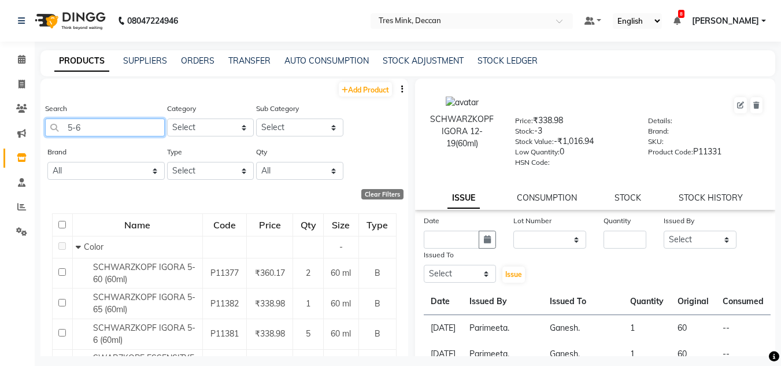
click at [98, 121] on input "5-6" at bounding box center [105, 128] width 120 height 18
type input "5"
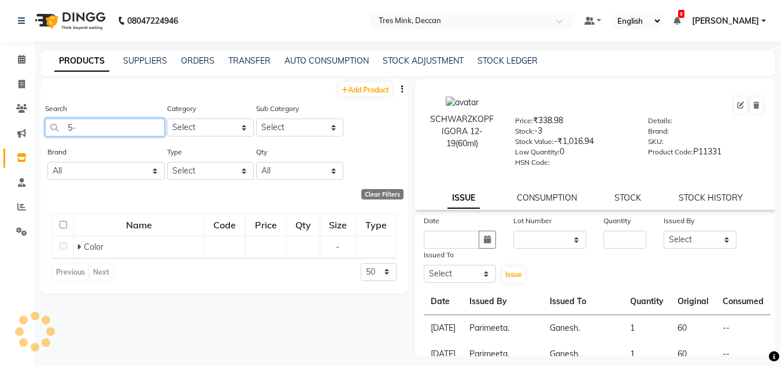
type input "5-6"
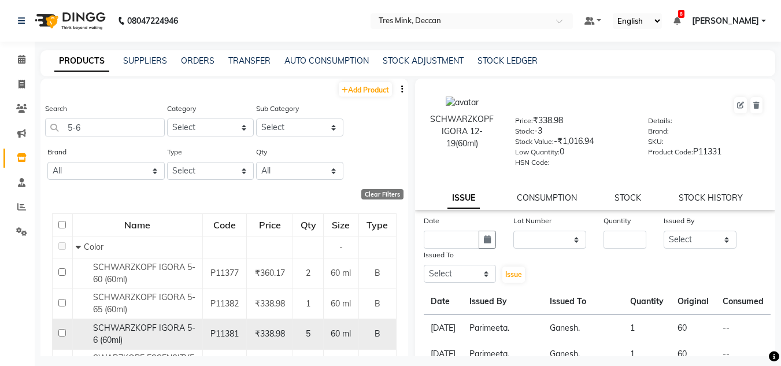
click at [131, 337] on div "SCHWARZKOPF IGORA 5-6 (60ml)" at bounding box center [138, 334] width 124 height 24
select select
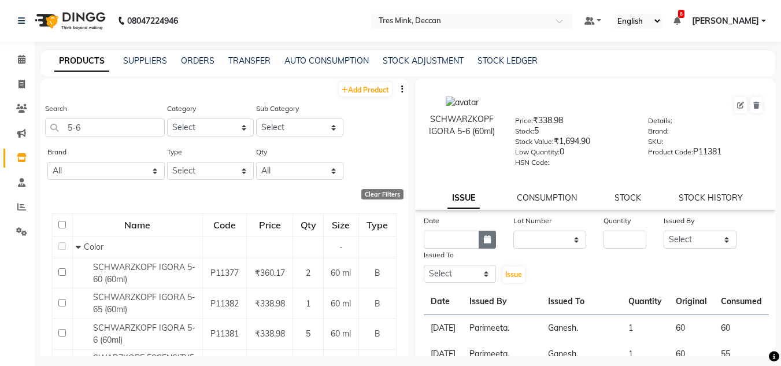
click at [483, 244] on button "button" at bounding box center [487, 240] width 17 height 18
select select "9"
select select "2025"
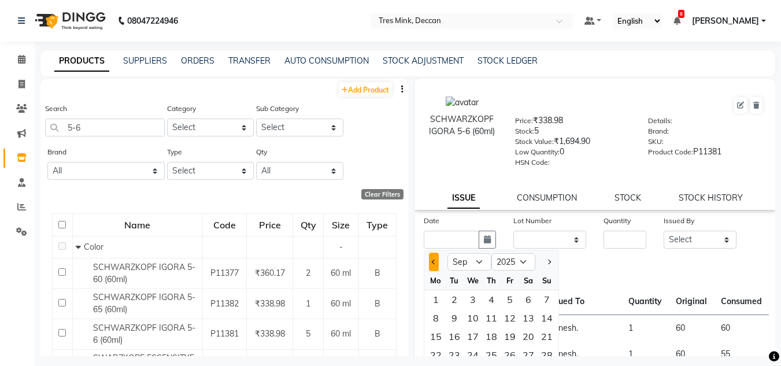
click at [430, 260] on button "Previous month" at bounding box center [434, 262] width 10 height 19
select select "8"
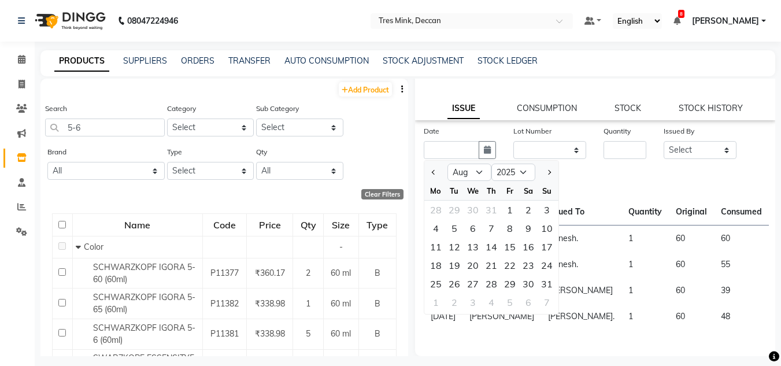
scroll to position [116, 0]
click at [531, 275] on div "30" at bounding box center [528, 284] width 19 height 19
type input "[DATE]"
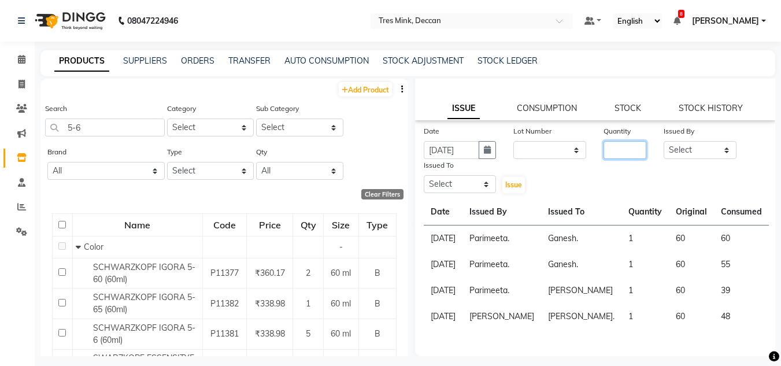
click at [612, 141] on input "number" at bounding box center [625, 150] width 43 height 18
type input "1"
click at [689, 141] on select "Select [PERSON_NAME]. [PERSON_NAME]. [PERSON_NAME]. [GEOGRAPHIC_DATA]. [GEOGRAP…" at bounding box center [700, 150] width 73 height 18
select select "83853"
click at [664, 141] on select "Select [PERSON_NAME]. [PERSON_NAME]. [PERSON_NAME]. [GEOGRAPHIC_DATA]. [GEOGRAP…" at bounding box center [700, 150] width 73 height 18
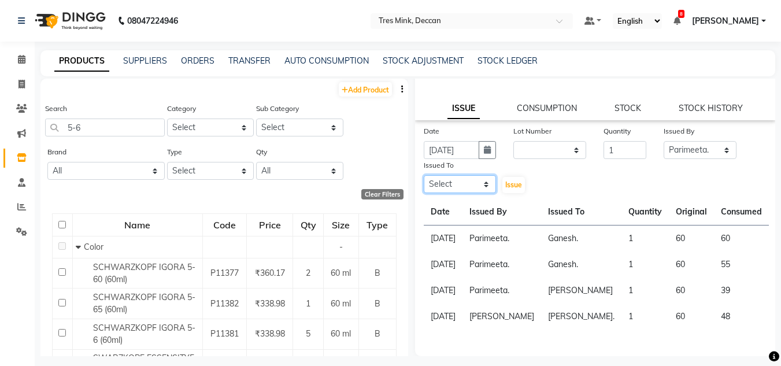
click at [483, 175] on select "Select [PERSON_NAME]. [PERSON_NAME]. [PERSON_NAME]. [GEOGRAPHIC_DATA]. [GEOGRAP…" at bounding box center [460, 184] width 73 height 18
select select "59501"
click at [424, 175] on select "Select [PERSON_NAME]. [PERSON_NAME]. [PERSON_NAME]. [GEOGRAPHIC_DATA]. [GEOGRAP…" at bounding box center [460, 184] width 73 height 18
click at [507, 180] on span "Issue" at bounding box center [513, 184] width 17 height 9
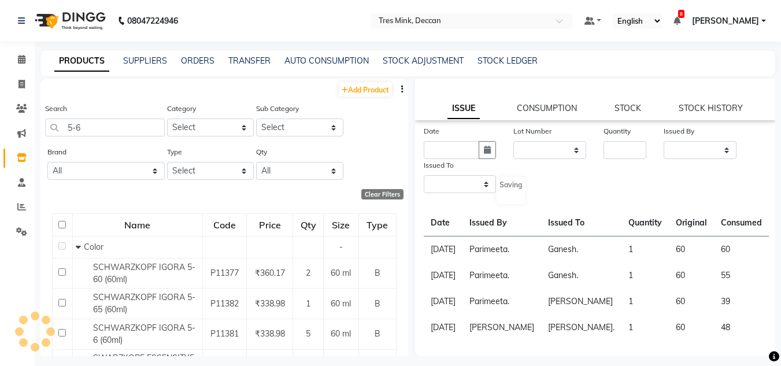
scroll to position [0, 0]
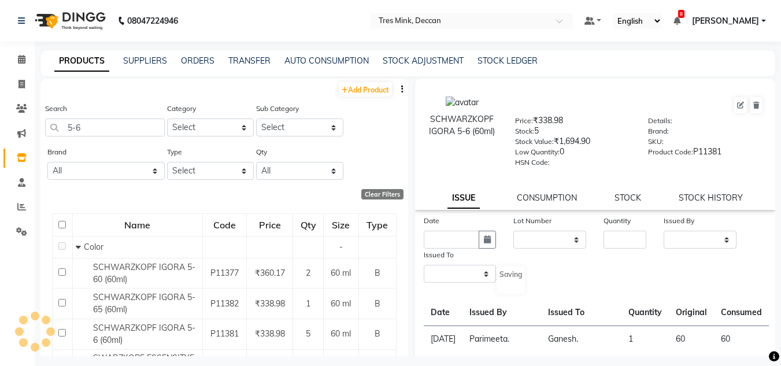
select select
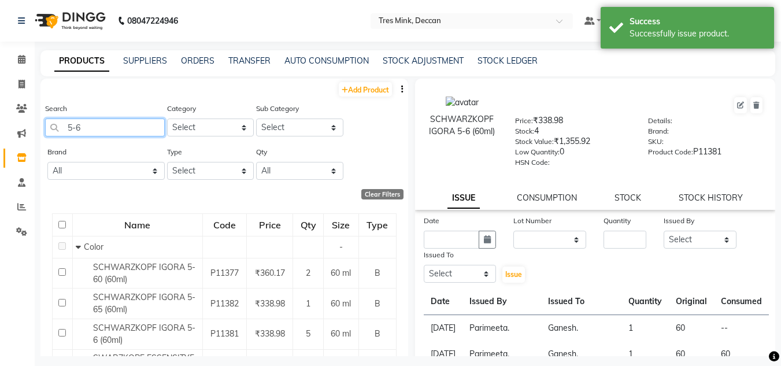
click at [87, 132] on input "5-6" at bounding box center [105, 128] width 120 height 18
type input "5"
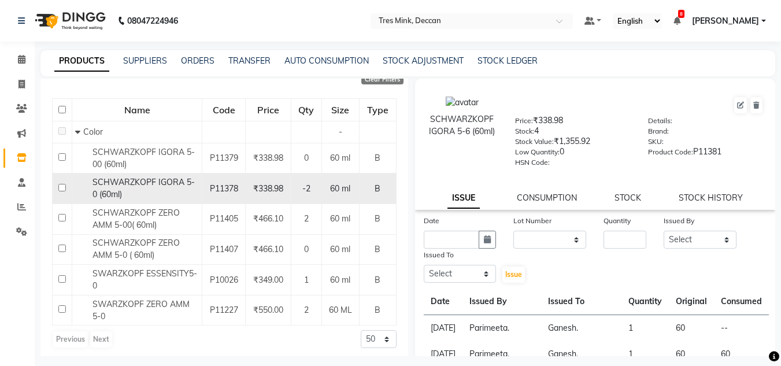
scroll to position [116, 0]
type input "5-0"
click at [129, 182] on span "SCHWARZKOPF IGORA 5-0 (60ml)" at bounding box center [144, 187] width 102 height 23
select select
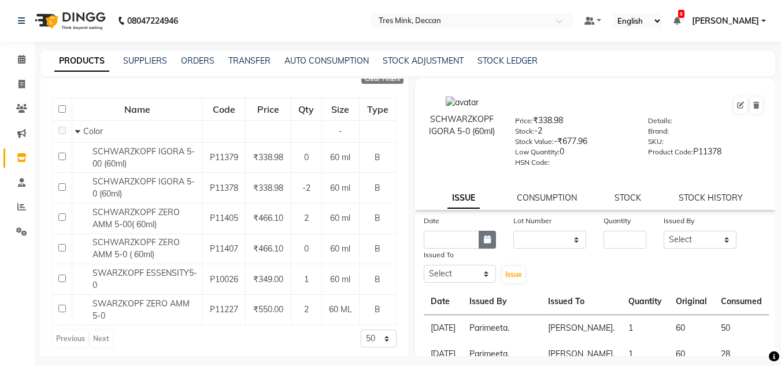
click at [484, 238] on icon "button" at bounding box center [487, 239] width 7 height 8
select select "9"
select select "2025"
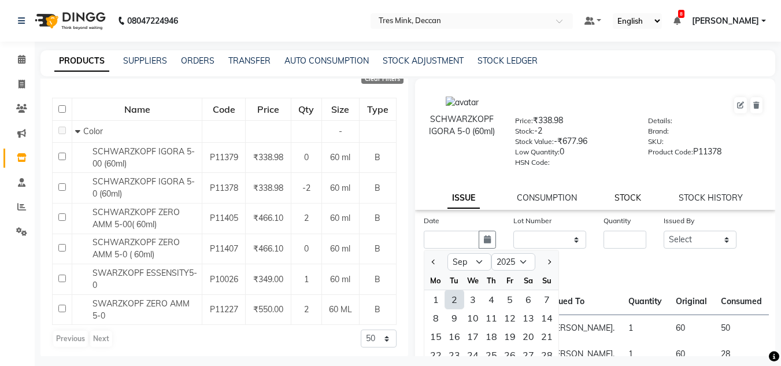
click at [621, 198] on link "STOCK" at bounding box center [628, 198] width 27 height 10
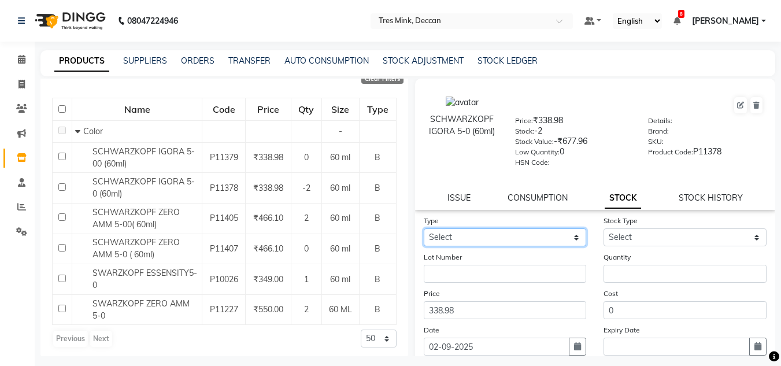
click at [493, 237] on select "Select In Out" at bounding box center [505, 237] width 163 height 18
select select "out"
click at [424, 228] on select "Select In Out" at bounding box center [505, 237] width 163 height 18
select select
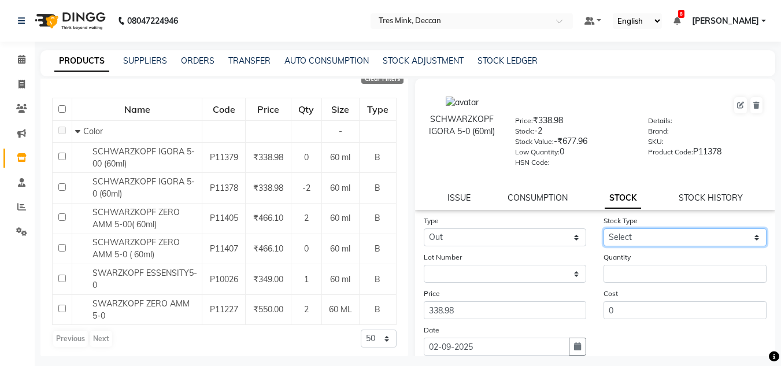
click at [627, 231] on select "Select Internal Use Damaged Expired Adjustment Return Other" at bounding box center [685, 237] width 163 height 18
select select "internal use"
click at [604, 228] on select "Select Internal Use Damaged Expired Adjustment Return Other" at bounding box center [685, 237] width 163 height 18
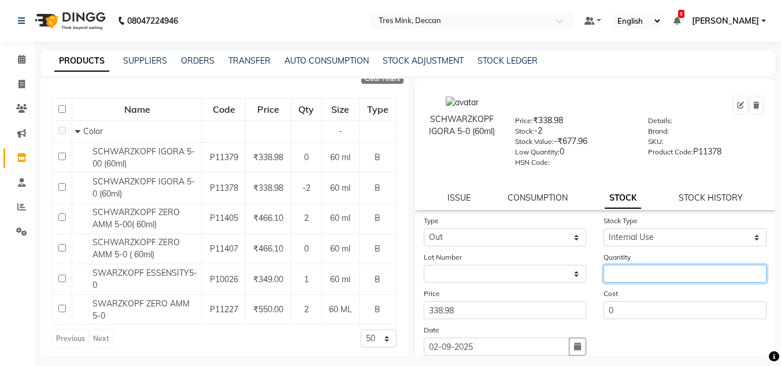
click at [613, 271] on input "number" at bounding box center [685, 274] width 163 height 18
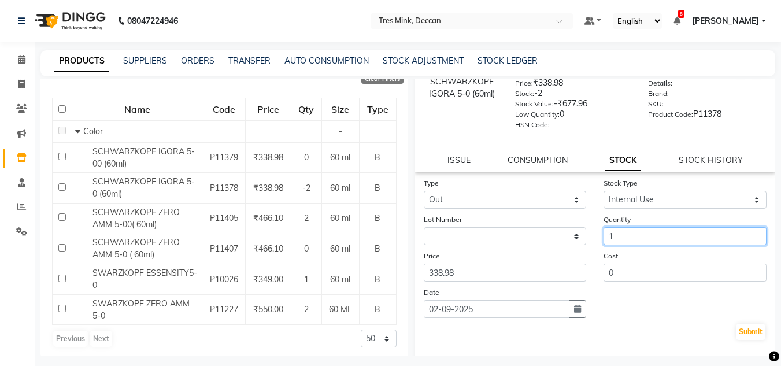
scroll to position [58, 0]
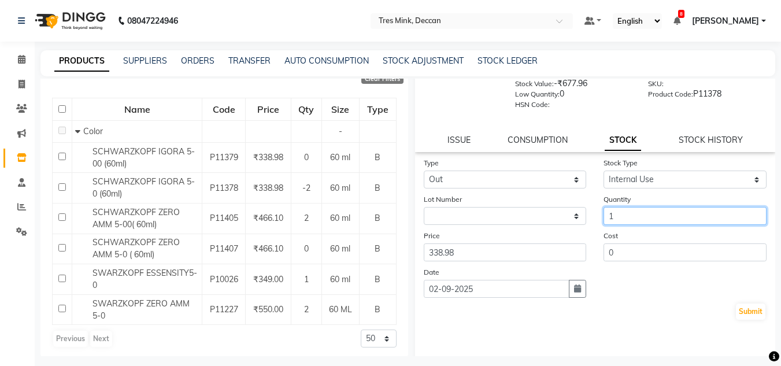
type input "1"
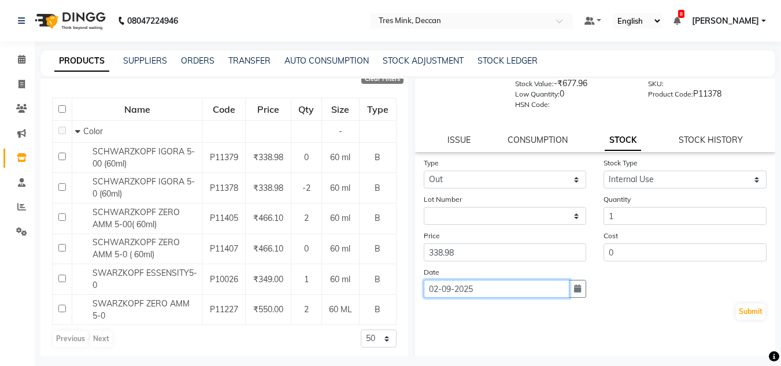
click at [493, 286] on input "02-09-2025" at bounding box center [497, 289] width 146 height 18
select select "9"
select select "2025"
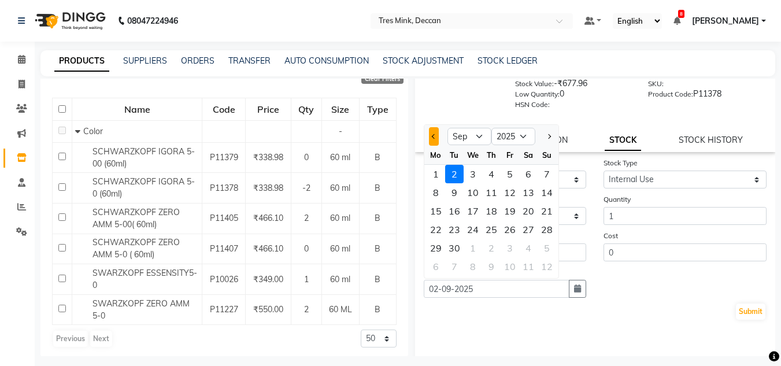
click at [436, 139] on button "Previous month" at bounding box center [434, 136] width 10 height 19
click at [547, 131] on button "Next month" at bounding box center [549, 136] width 10 height 19
select select "8"
click at [544, 243] on div "31" at bounding box center [547, 248] width 19 height 19
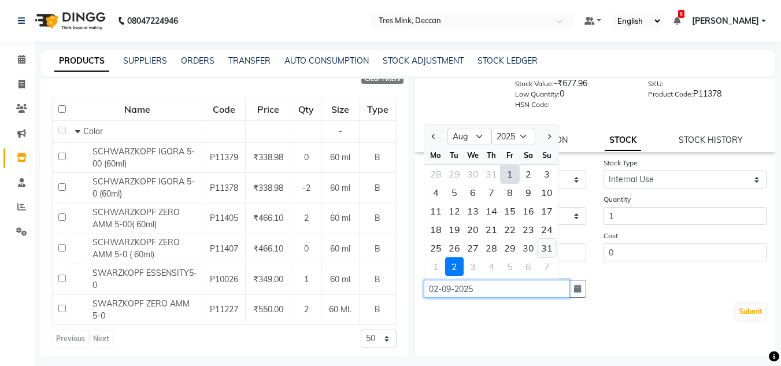
type input "[DATE]"
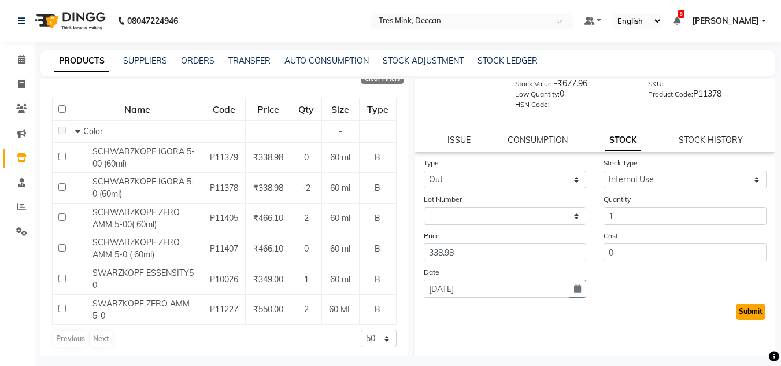
click at [756, 312] on button "Submit" at bounding box center [750, 312] width 29 height 16
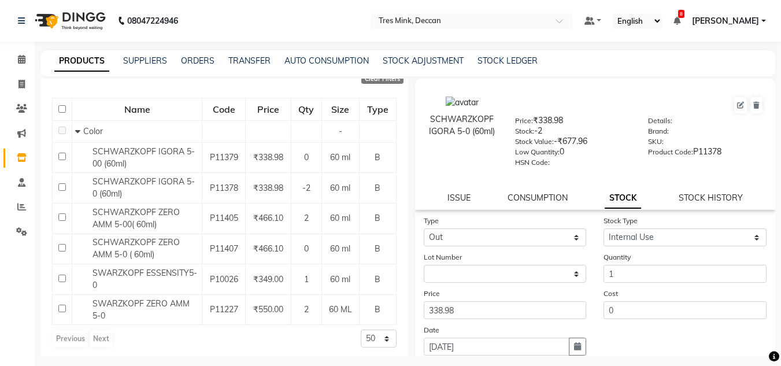
select select
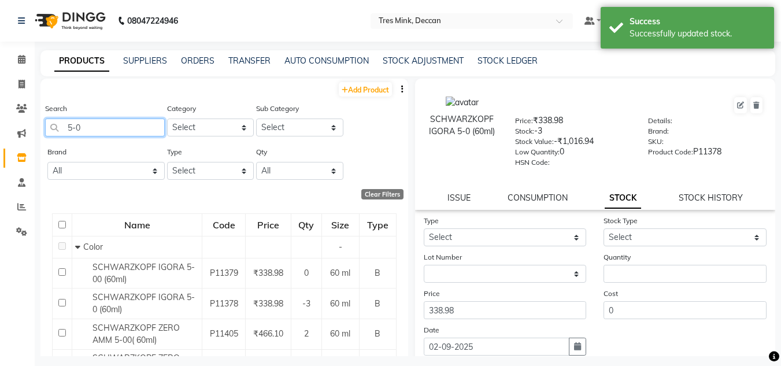
click at [100, 121] on input "5-0" at bounding box center [105, 128] width 120 height 18
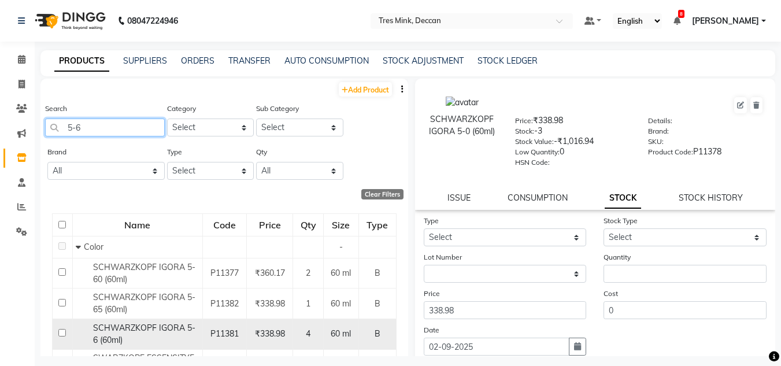
type input "5-6"
click at [177, 331] on span "SCHWARZKOPF IGORA 5-6 (60ml)" at bounding box center [144, 334] width 102 height 23
select select
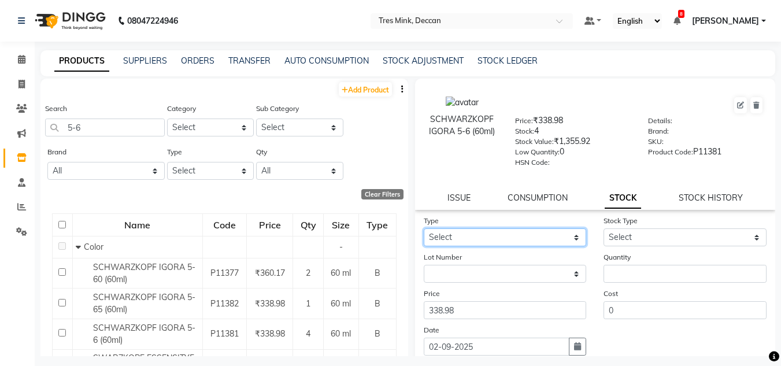
click at [456, 235] on select "Select In Out" at bounding box center [505, 237] width 163 height 18
select select "out"
click at [424, 228] on select "Select In Out" at bounding box center [505, 237] width 163 height 18
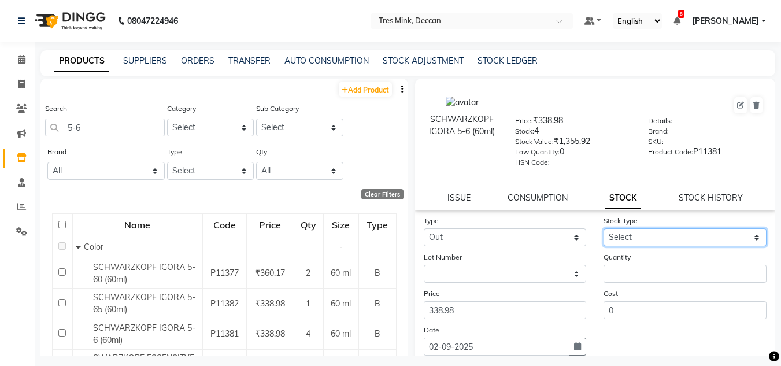
click at [629, 238] on select "Select Internal Use Damaged Expired Adjustment Return Other" at bounding box center [685, 237] width 163 height 18
select select "internal use"
click at [604, 228] on select "Select Internal Use Damaged Expired Adjustment Return Other" at bounding box center [685, 237] width 163 height 18
click at [588, 267] on div "Lot Number None" at bounding box center [505, 267] width 180 height 32
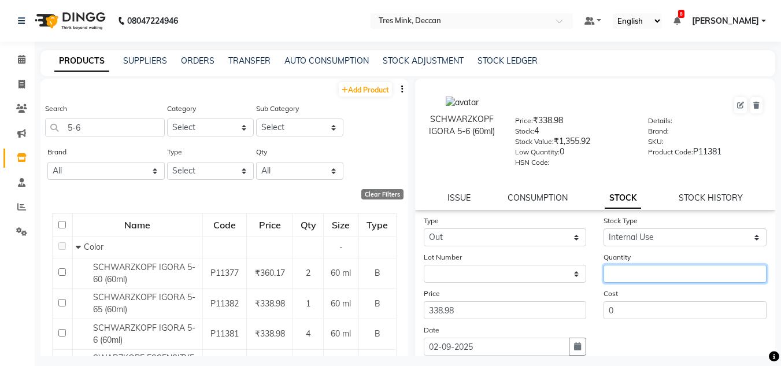
click at [612, 272] on input "number" at bounding box center [685, 274] width 163 height 18
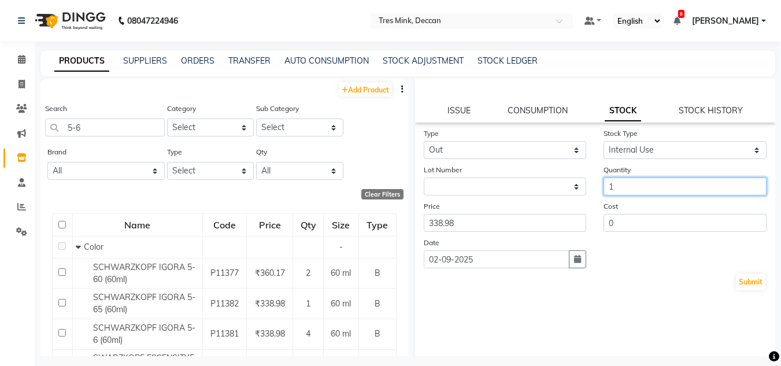
scroll to position [90, 0]
type input "1"
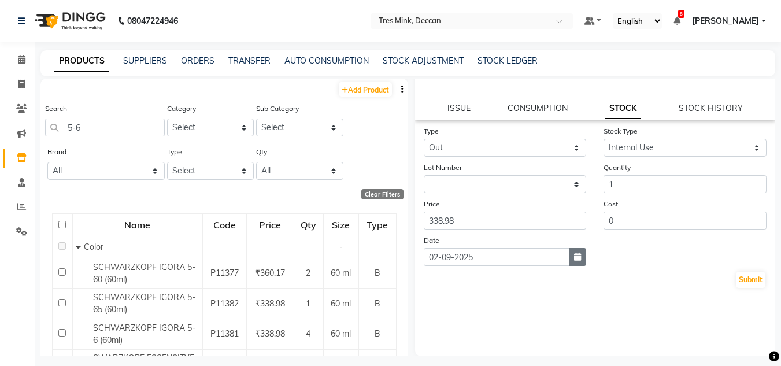
click at [574, 257] on icon "button" at bounding box center [577, 257] width 7 height 8
select select "9"
select select "2025"
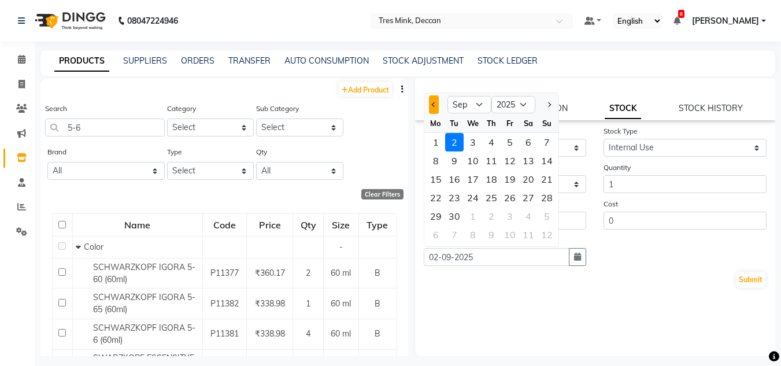
click at [433, 106] on button "Previous month" at bounding box center [434, 104] width 10 height 19
select select "8"
click at [544, 216] on div "31" at bounding box center [547, 216] width 19 height 19
type input "[DATE]"
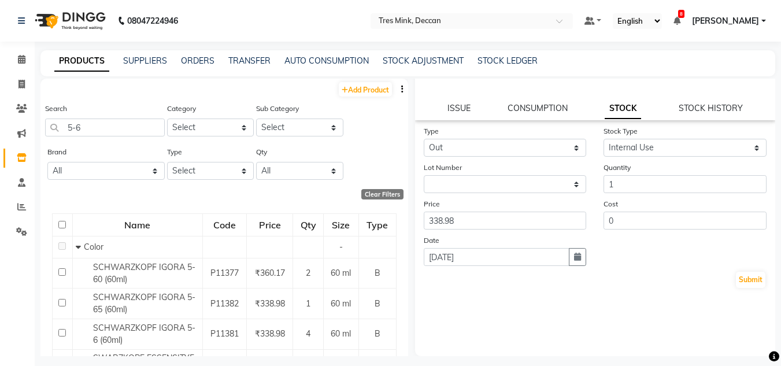
click at [729, 271] on div "Submit" at bounding box center [596, 280] width 344 height 19
click at [736, 279] on button "Submit" at bounding box center [750, 280] width 29 height 16
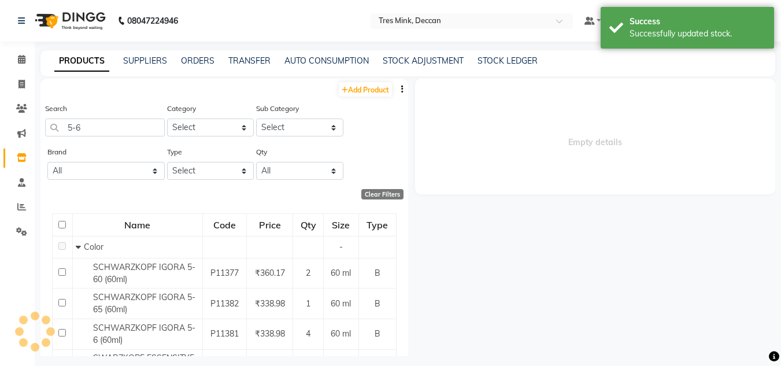
scroll to position [0, 0]
select select
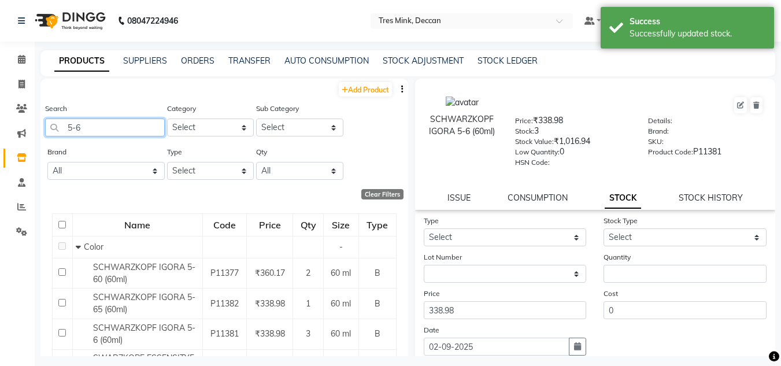
click at [113, 128] on input "5-6" at bounding box center [105, 128] width 120 height 18
type input "5"
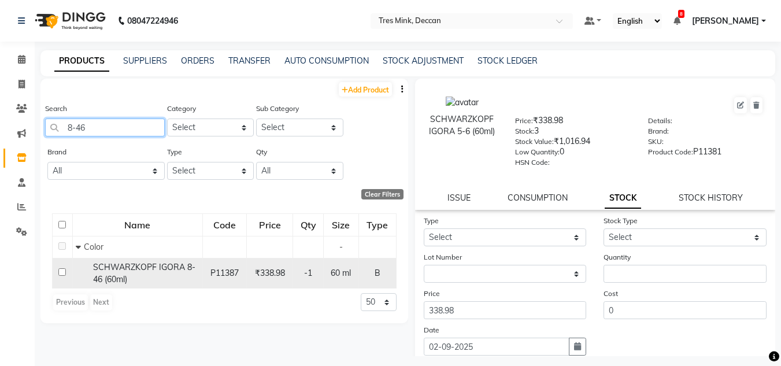
type input "8-46"
click at [145, 274] on div "SCHWARZKOPF IGORA 8-46 (60ml)" at bounding box center [138, 273] width 124 height 24
select select
click at [137, 271] on span "SCHWARZKOPF IGORA 8-46 (60ml)" at bounding box center [144, 273] width 102 height 23
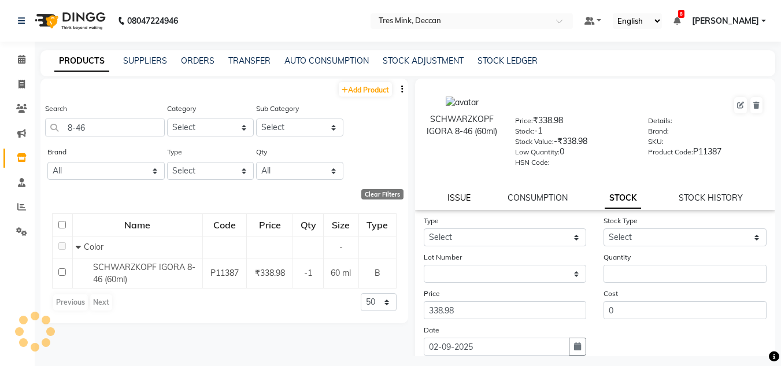
click at [462, 195] on link "ISSUE" at bounding box center [459, 198] width 23 height 10
select select
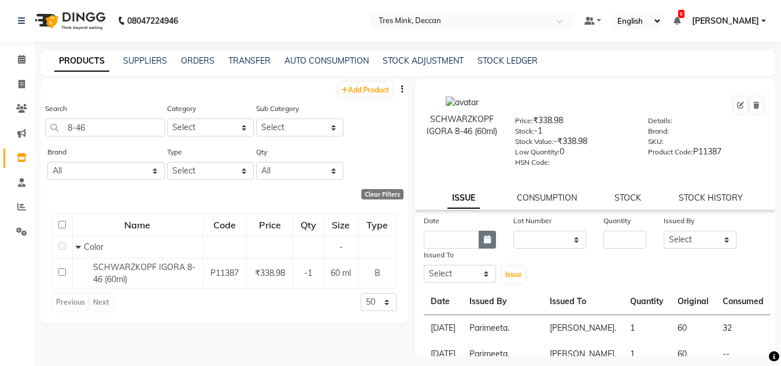
click at [487, 234] on button "button" at bounding box center [487, 240] width 17 height 18
select select "9"
select select "2025"
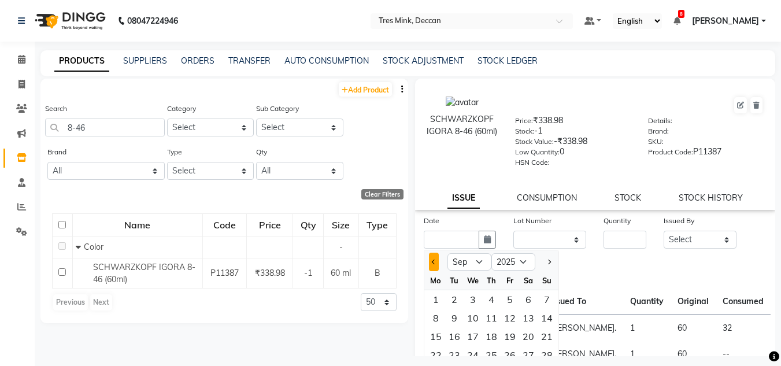
click at [433, 267] on button "Previous month" at bounding box center [434, 262] width 10 height 19
select select "8"
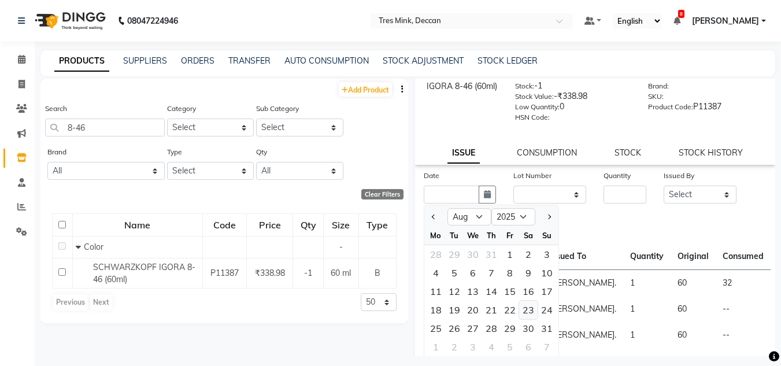
scroll to position [116, 0]
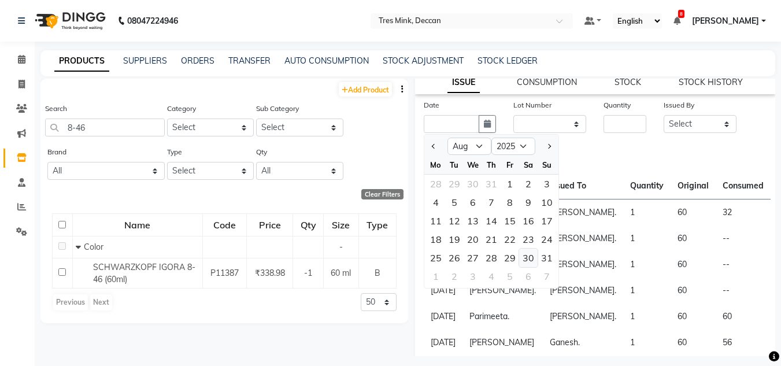
click at [525, 251] on div "30" at bounding box center [528, 258] width 19 height 19
type input "[DATE]"
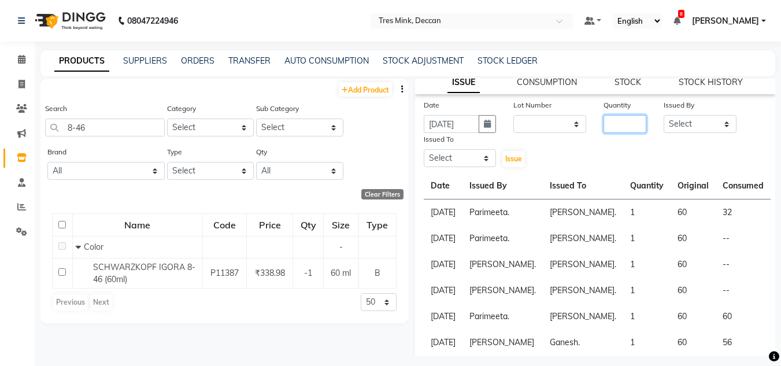
click at [604, 124] on input "number" at bounding box center [625, 124] width 43 height 18
type input "1"
click at [673, 127] on select "Select [PERSON_NAME]. [PERSON_NAME]. [PERSON_NAME]. [GEOGRAPHIC_DATA]. [GEOGRAP…" at bounding box center [700, 124] width 73 height 18
select select "83853"
click at [664, 115] on select "Select [PERSON_NAME]. [PERSON_NAME]. [PERSON_NAME]. [GEOGRAPHIC_DATA]. [GEOGRAP…" at bounding box center [700, 124] width 73 height 18
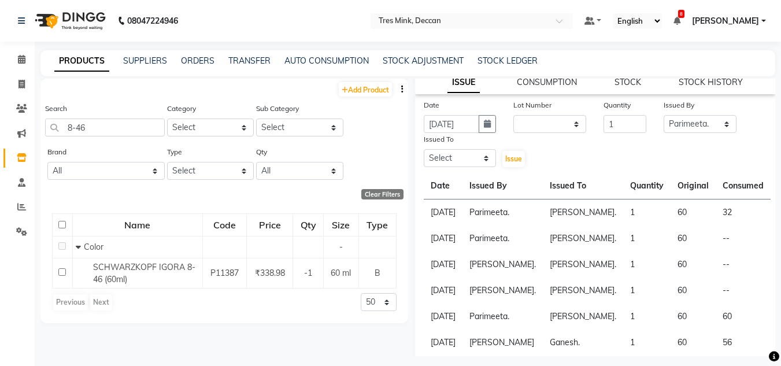
click at [507, 171] on div "Date [DATE] Lot Number None Quantity 1 Issued By Select [PERSON_NAME]. [PERSON_…" at bounding box center [595, 227] width 361 height 257
click at [487, 157] on select "Select [PERSON_NAME]. [PERSON_NAME]. [PERSON_NAME]. [GEOGRAPHIC_DATA]. [GEOGRAP…" at bounding box center [460, 158] width 73 height 18
select select "59501"
click at [424, 149] on select "Select [PERSON_NAME]. [PERSON_NAME]. [PERSON_NAME]. [GEOGRAPHIC_DATA]. [GEOGRAP…" at bounding box center [460, 158] width 73 height 18
click at [510, 160] on span "Issue" at bounding box center [513, 158] width 17 height 9
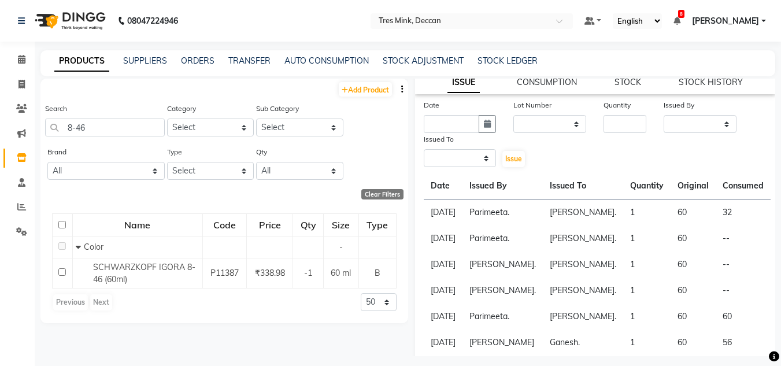
select select
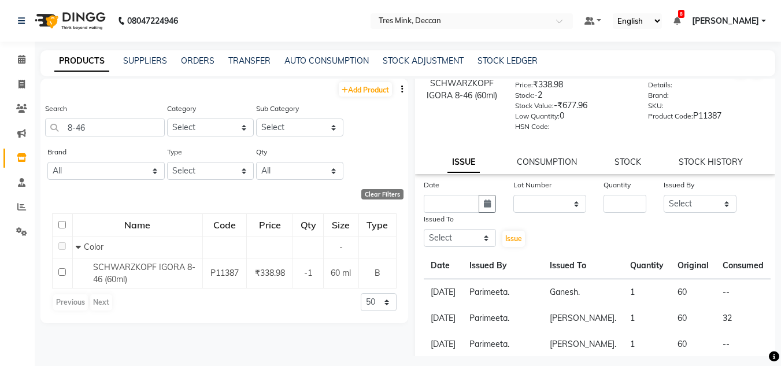
scroll to position [35, 0]
click at [136, 131] on input "8-46" at bounding box center [105, 128] width 120 height 18
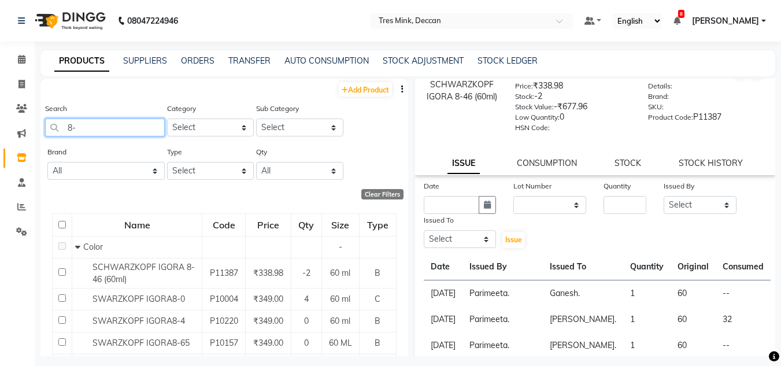
type input "8"
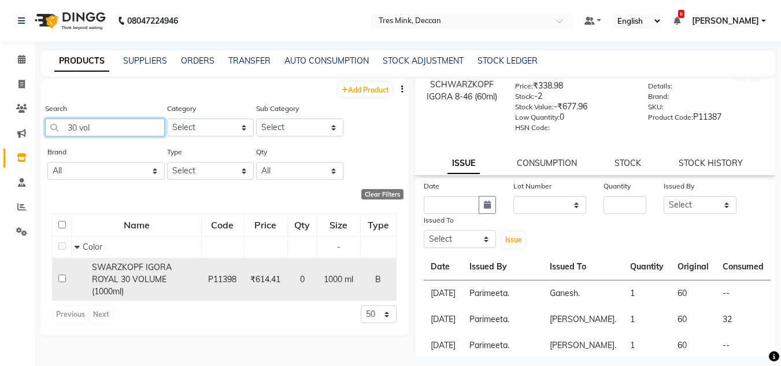
type input "30 vol"
click at [124, 290] on span "SWARZKOPF IGORA ROYAL 30 VOLUME (1000ml)" at bounding box center [132, 279] width 80 height 35
select select
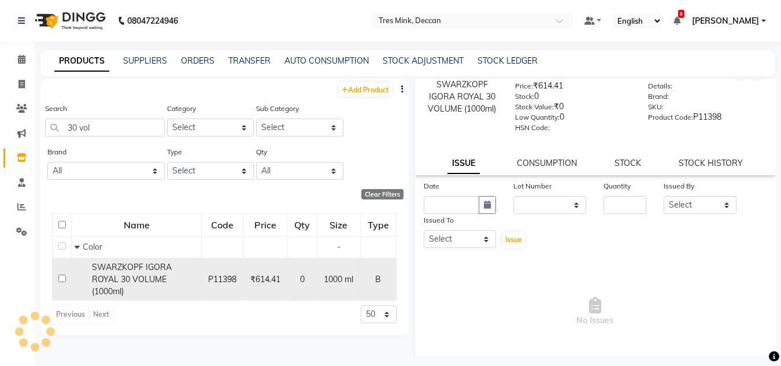
scroll to position [0, 0]
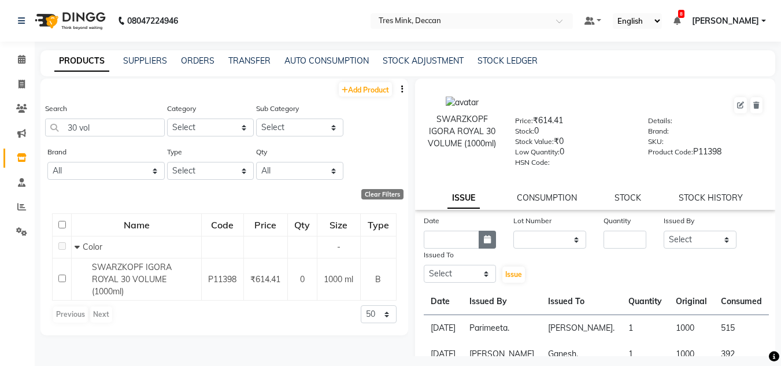
click at [491, 244] on button "button" at bounding box center [487, 240] width 17 height 18
select select "9"
select select "2025"
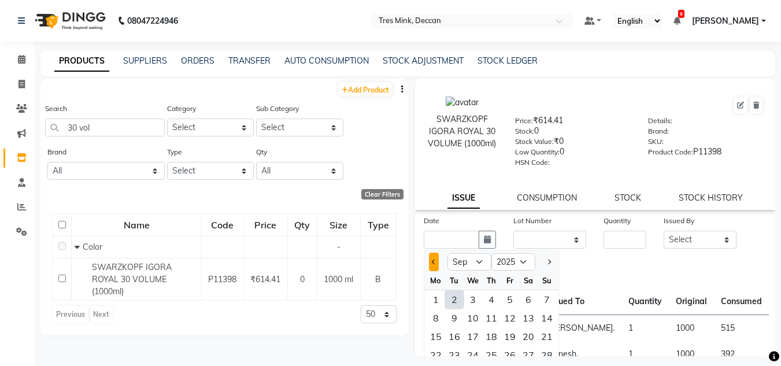
click at [435, 260] on span "Previous month" at bounding box center [433, 262] width 5 height 5
select select "8"
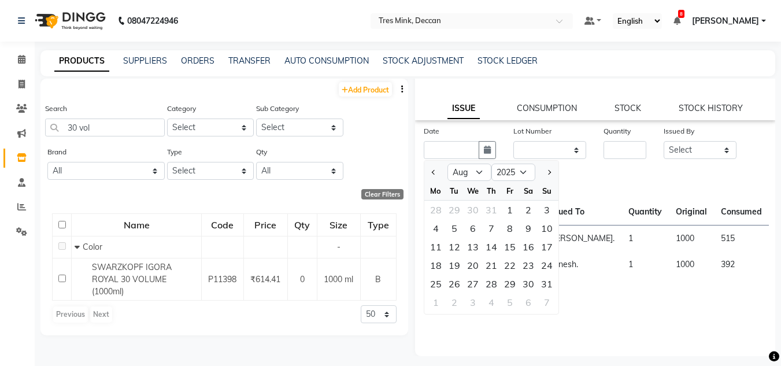
click at [532, 288] on div "30" at bounding box center [528, 284] width 19 height 19
type input "[DATE]"
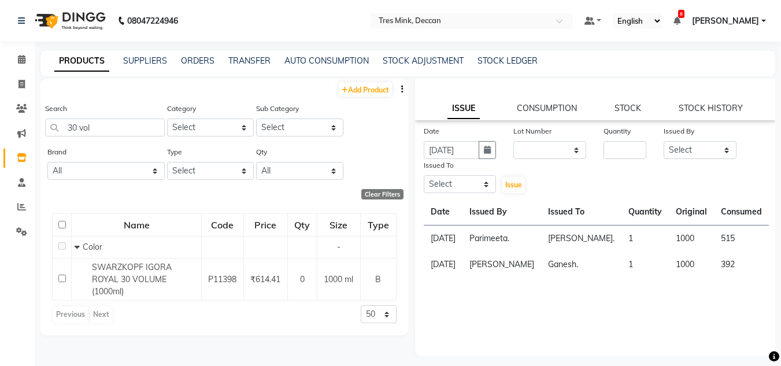
click at [643, 154] on div "Quantity" at bounding box center [625, 142] width 60 height 34
click at [610, 154] on input "number" at bounding box center [625, 150] width 43 height 18
type input "1"
click at [664, 152] on select "Select [PERSON_NAME]. [PERSON_NAME]. [PERSON_NAME]. [GEOGRAPHIC_DATA]. [GEOGRAP…" at bounding box center [700, 150] width 73 height 18
select select "83853"
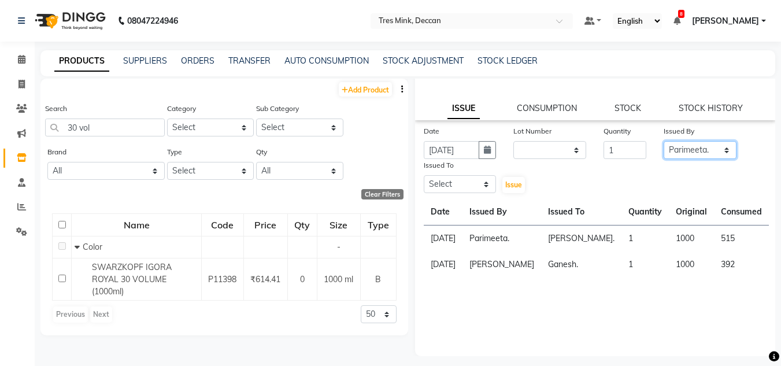
click at [664, 141] on select "Select [PERSON_NAME]. [PERSON_NAME]. [PERSON_NAME]. [GEOGRAPHIC_DATA]. [GEOGRAP…" at bounding box center [700, 150] width 73 height 18
click at [431, 182] on select "Select [PERSON_NAME]. [PERSON_NAME]. [PERSON_NAME]. [GEOGRAPHIC_DATA]. [GEOGRAP…" at bounding box center [460, 184] width 73 height 18
select select "59501"
click at [424, 175] on select "Select [PERSON_NAME]. [PERSON_NAME]. [PERSON_NAME]. [GEOGRAPHIC_DATA]. [GEOGRAP…" at bounding box center [460, 184] width 73 height 18
click at [513, 186] on span "Issue" at bounding box center [513, 184] width 17 height 9
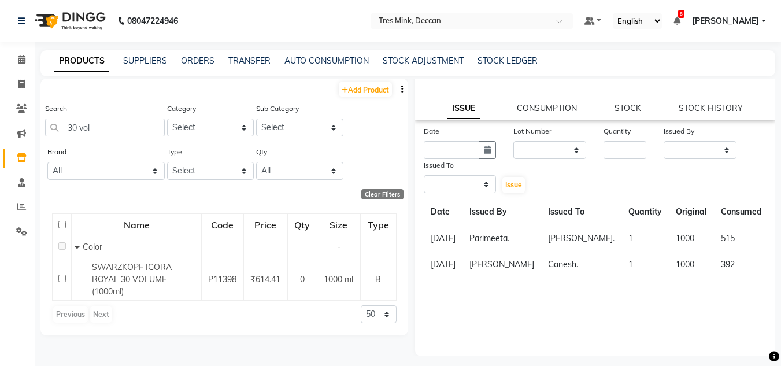
select select
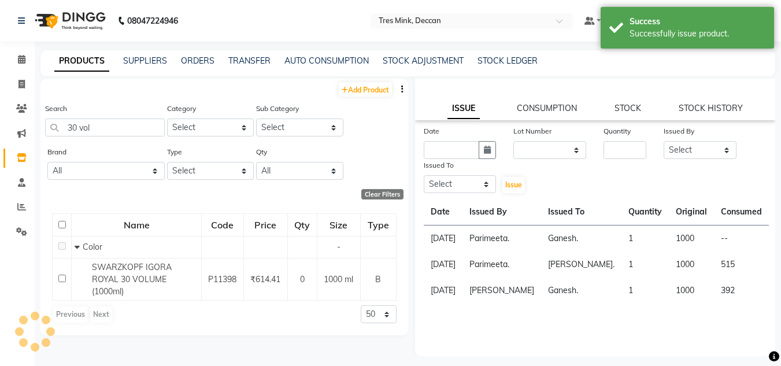
scroll to position [0, 0]
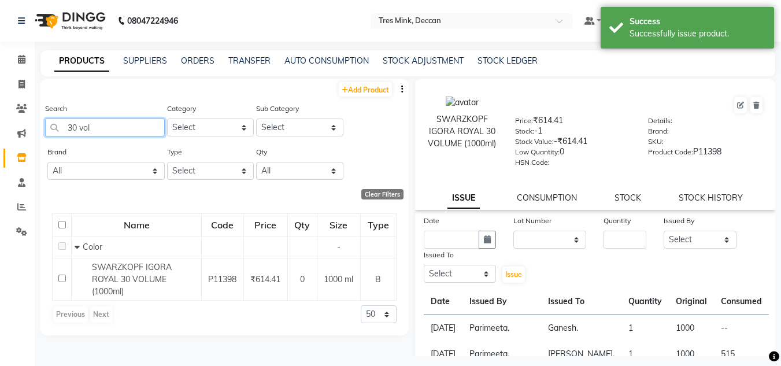
click at [140, 129] on input "30 vol" at bounding box center [105, 128] width 120 height 18
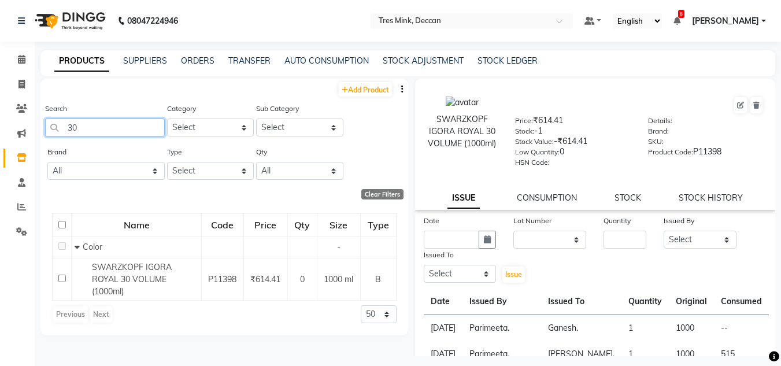
type input "3"
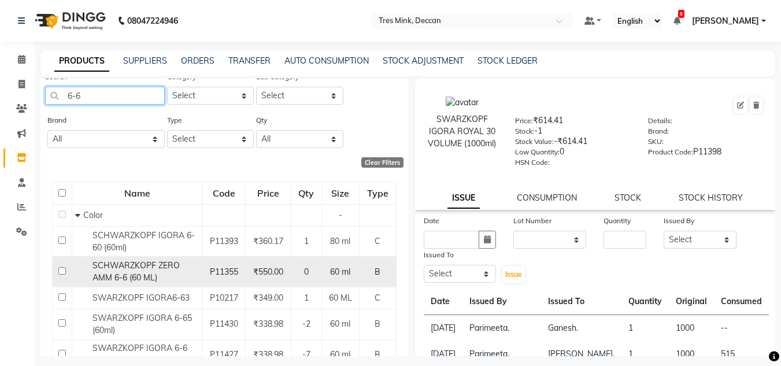
scroll to position [58, 0]
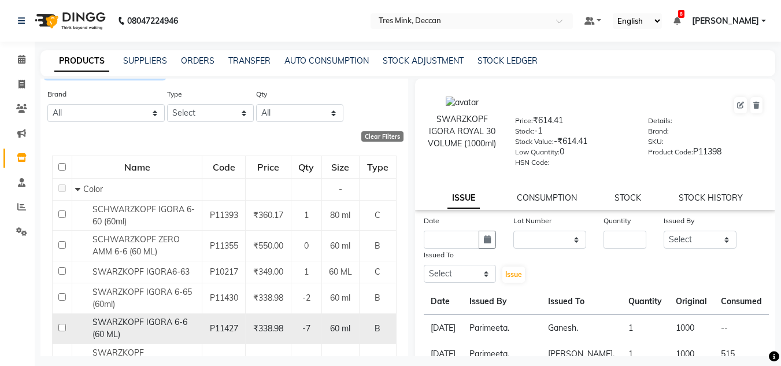
type input "6-6"
click at [179, 329] on div "SWARZKOPF IGORA 6-6 (60 ML)" at bounding box center [137, 328] width 124 height 24
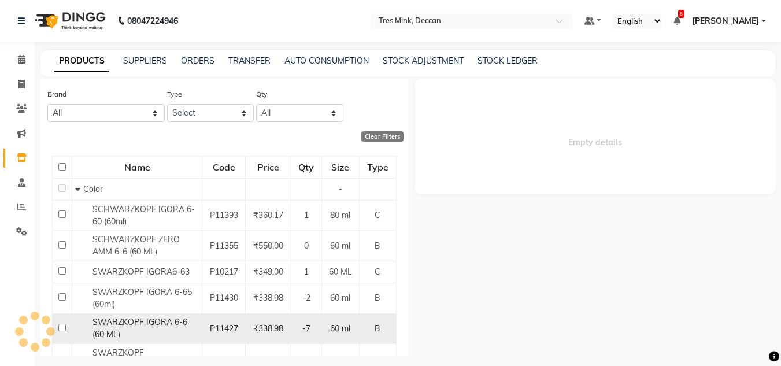
select select
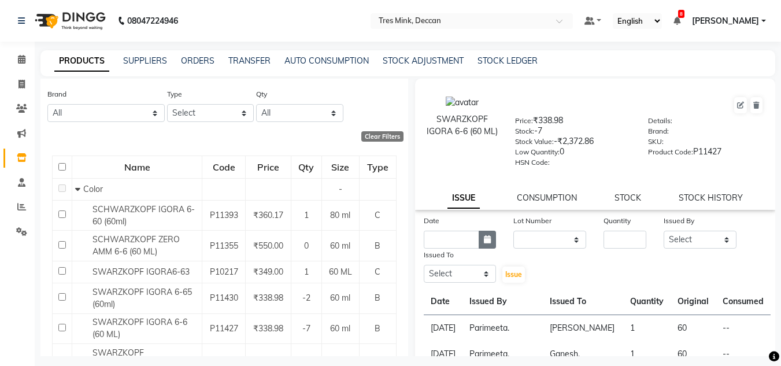
click at [487, 245] on button "button" at bounding box center [487, 240] width 17 height 18
select select "9"
select select "2025"
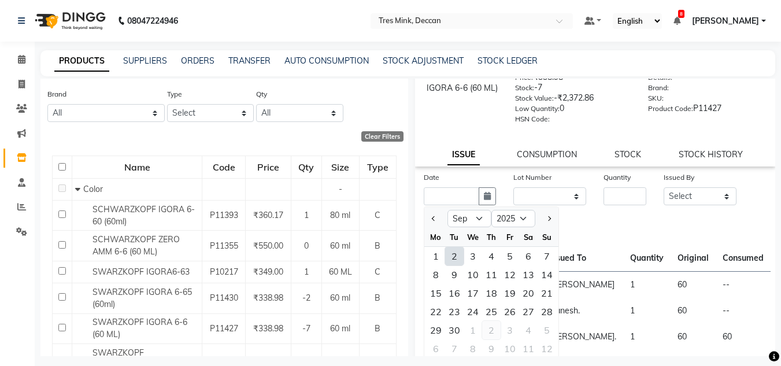
scroll to position [116, 0]
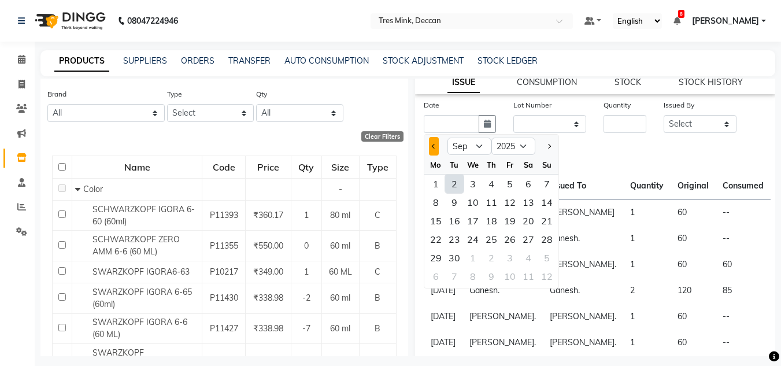
click at [434, 147] on span "Previous month" at bounding box center [433, 146] width 5 height 5
select select "8"
click at [490, 263] on div "28" at bounding box center [491, 258] width 19 height 19
type input "[DATE]"
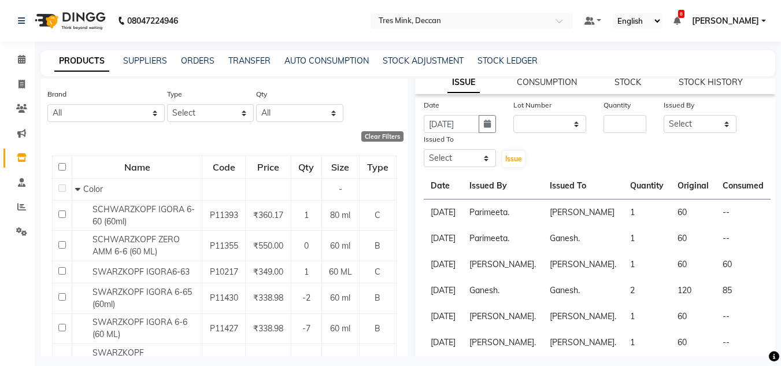
click at [615, 139] on div "Date [DATE] Lot Number None Quantity Issued By Select [PERSON_NAME]. [PERSON_NA…" at bounding box center [595, 133] width 361 height 69
click at [619, 128] on input "number" at bounding box center [625, 124] width 43 height 18
type input "1"
click at [664, 122] on select "Select [PERSON_NAME]. [PERSON_NAME]. [PERSON_NAME]. [GEOGRAPHIC_DATA]. [GEOGRAP…" at bounding box center [700, 124] width 73 height 18
select select "83853"
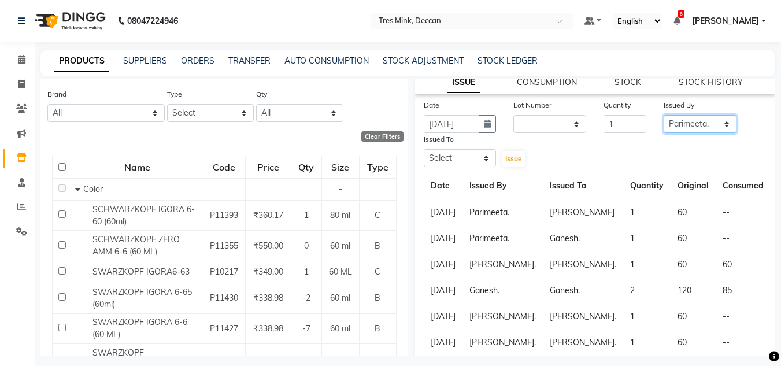
click at [664, 115] on select "Select [PERSON_NAME]. [PERSON_NAME]. [PERSON_NAME]. [GEOGRAPHIC_DATA]. [GEOGRAP…" at bounding box center [700, 124] width 73 height 18
click at [462, 153] on select "Select [PERSON_NAME]. [PERSON_NAME]. [PERSON_NAME]. [GEOGRAPHIC_DATA]. [GEOGRAP…" at bounding box center [460, 158] width 73 height 18
select select "59501"
click at [424, 149] on select "Select [PERSON_NAME]. [PERSON_NAME]. [PERSON_NAME]. [GEOGRAPHIC_DATA]. [GEOGRAP…" at bounding box center [460, 158] width 73 height 18
click at [505, 161] on span "Issue" at bounding box center [513, 158] width 17 height 9
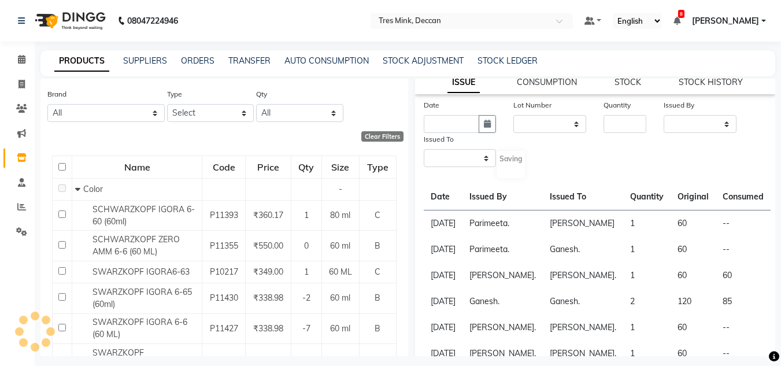
scroll to position [0, 0]
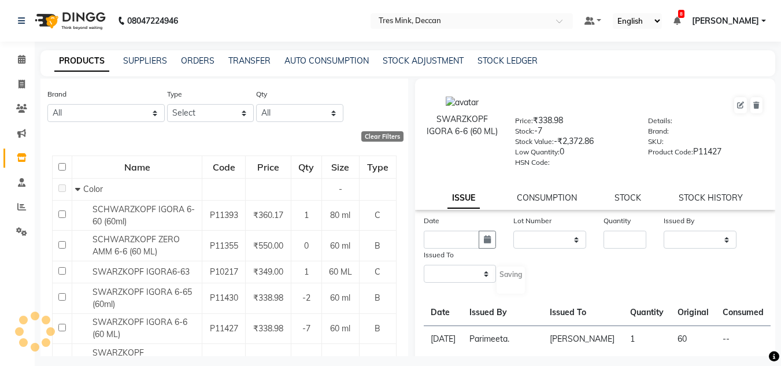
select select
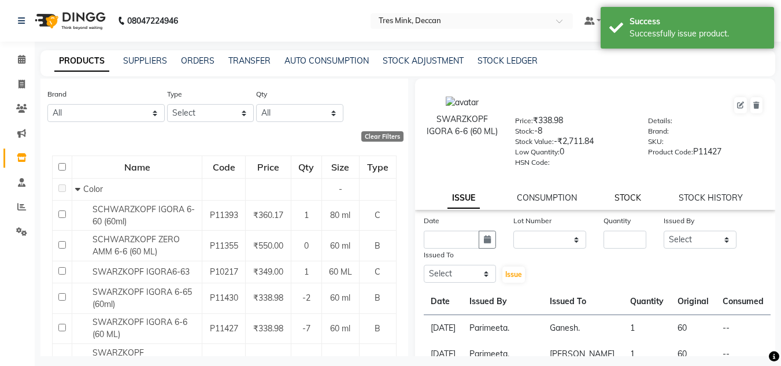
click at [617, 200] on link "STOCK" at bounding box center [628, 198] width 27 height 10
select select
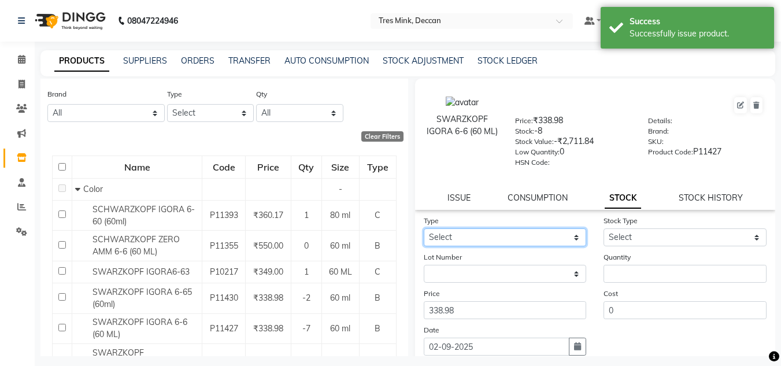
click at [499, 238] on select "Select In Out" at bounding box center [505, 237] width 163 height 18
select select "out"
click at [424, 228] on select "Select In Out" at bounding box center [505, 237] width 163 height 18
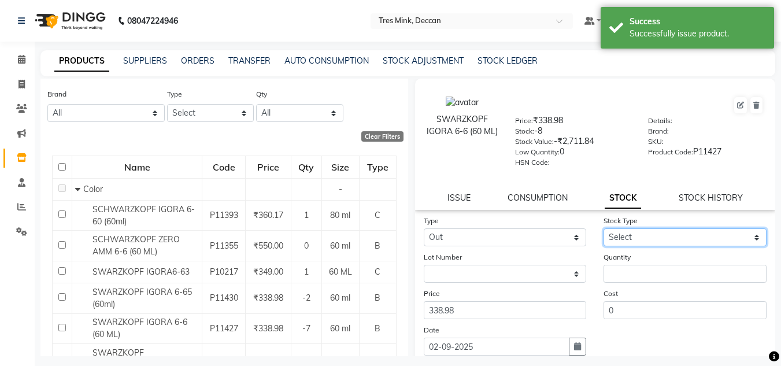
click at [623, 235] on select "Select Internal Use Damaged Expired Adjustment Return Other" at bounding box center [685, 237] width 163 height 18
select select "internal use"
click at [604, 228] on select "Select Internal Use Damaged Expired Adjustment Return Other" at bounding box center [685, 237] width 163 height 18
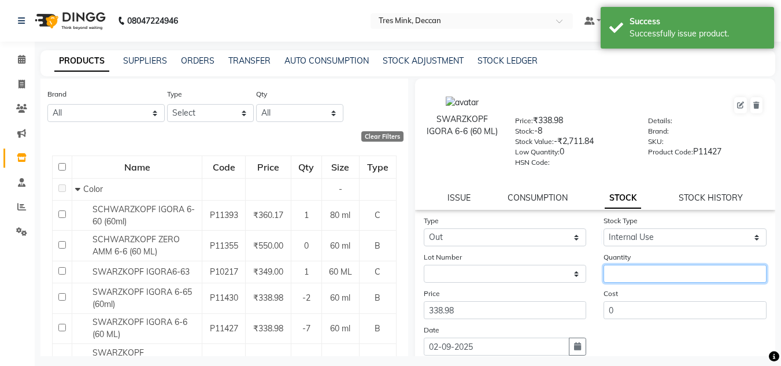
click at [637, 272] on input "number" at bounding box center [685, 274] width 163 height 18
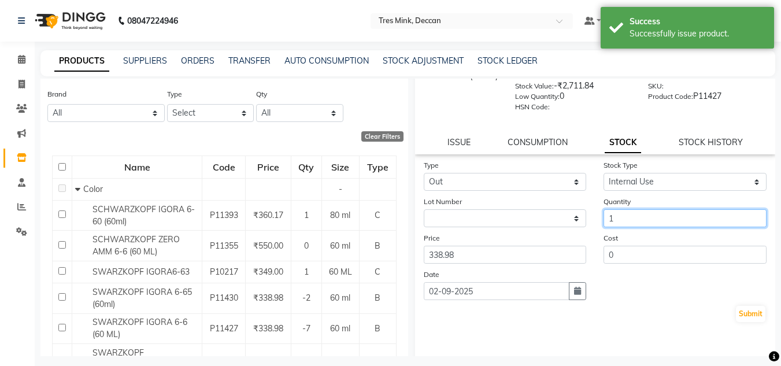
scroll to position [58, 0]
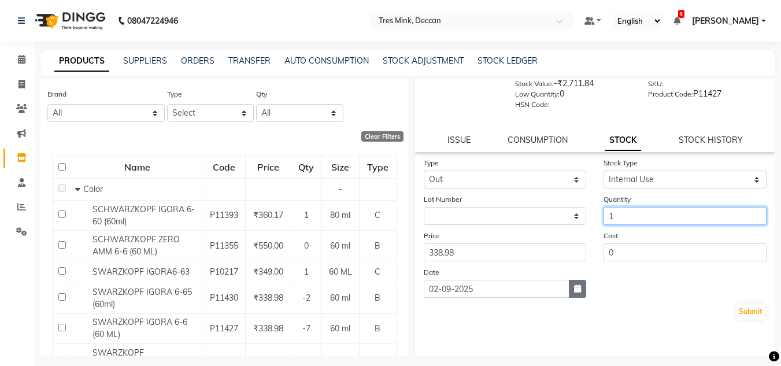
type input "1"
click at [575, 287] on icon "button" at bounding box center [577, 289] width 7 height 8
select select "9"
select select "2025"
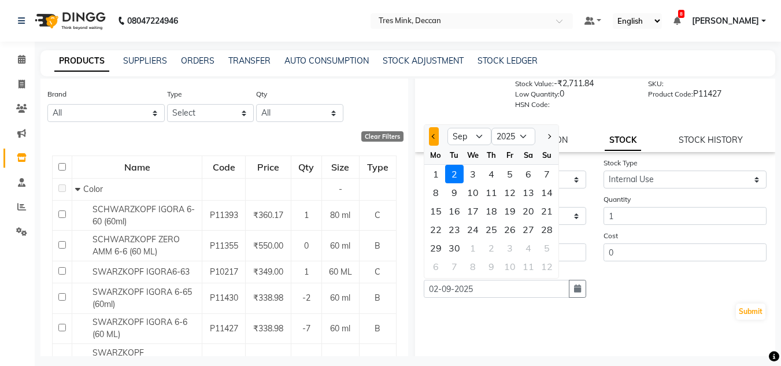
click at [436, 128] on button "Previous month" at bounding box center [434, 136] width 10 height 19
select select "8"
click at [488, 249] on div "28" at bounding box center [491, 248] width 19 height 19
type input "[DATE]"
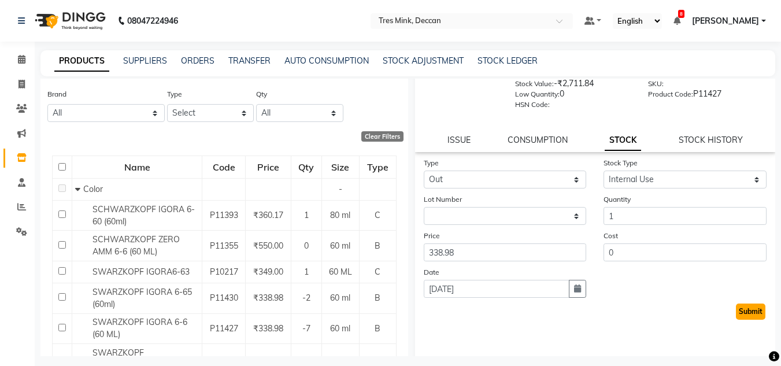
click at [737, 307] on button "Submit" at bounding box center [750, 312] width 29 height 16
select select
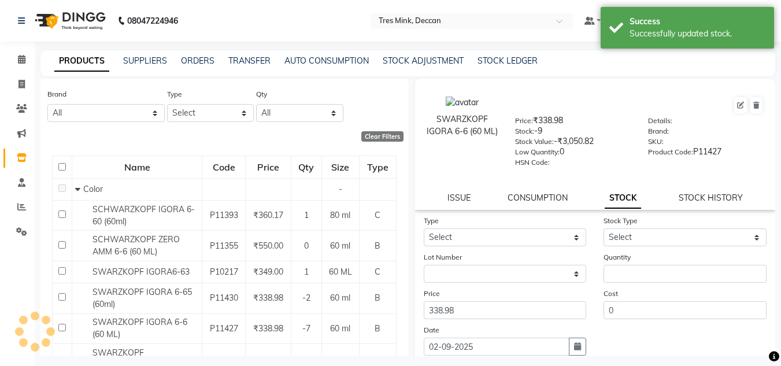
scroll to position [0, 0]
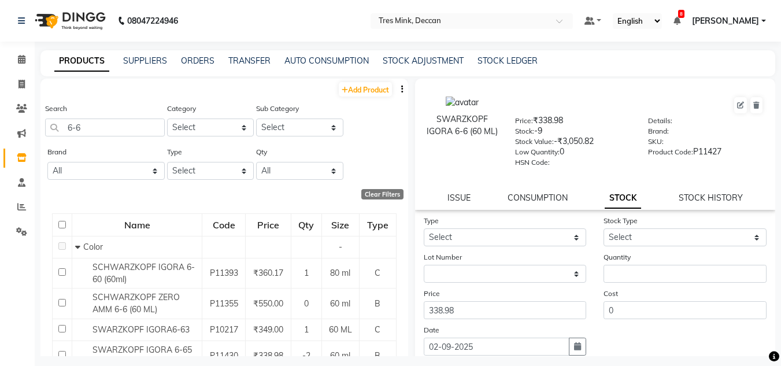
drag, startPoint x: 98, startPoint y: 116, endPoint x: 96, endPoint y: 125, distance: 8.8
click at [98, 120] on div "Search 6-6" at bounding box center [105, 119] width 120 height 34
click at [96, 126] on input "6-6" at bounding box center [105, 128] width 120 height 18
type input "6"
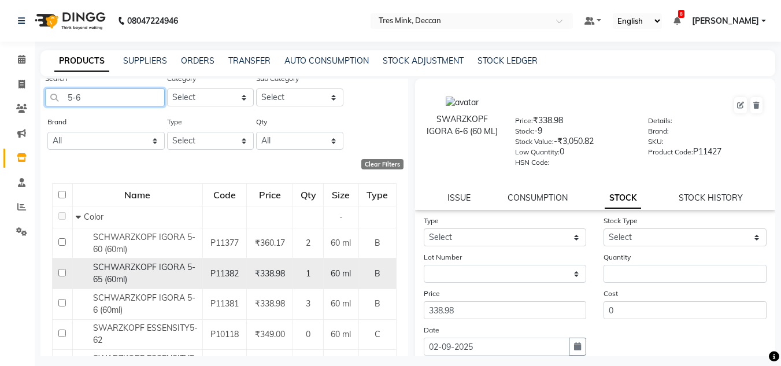
scroll to position [58, 0]
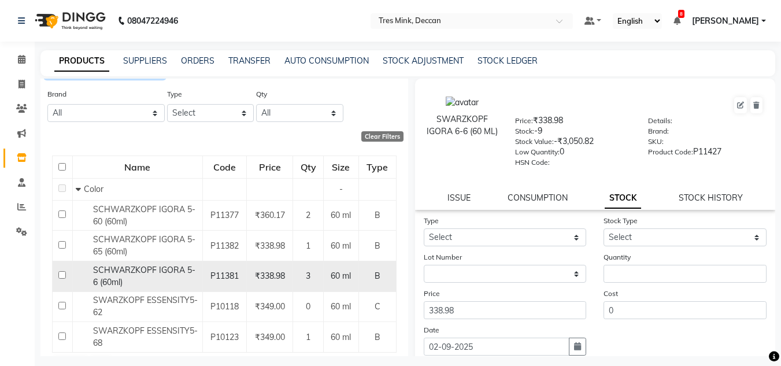
type input "5-6"
click at [172, 275] on div "SCHWARZKOPF IGORA 5-6 (60ml)" at bounding box center [138, 276] width 124 height 24
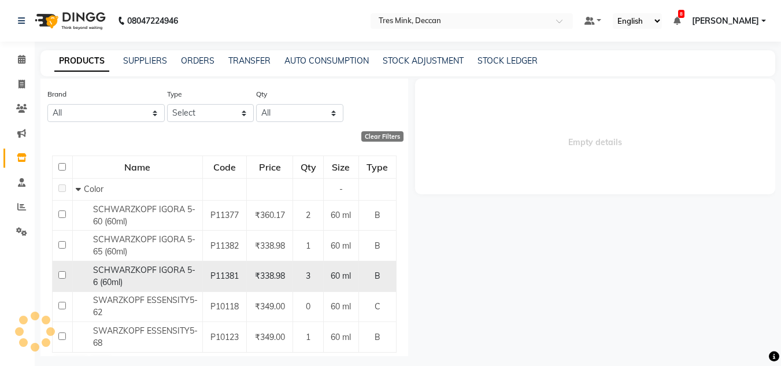
select select
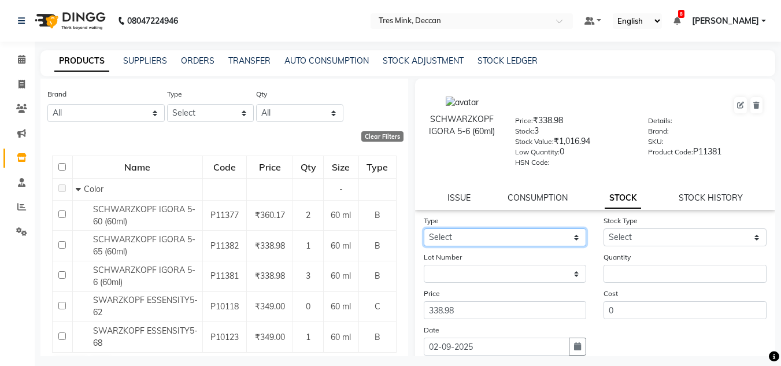
click at [451, 235] on select "Select In Out" at bounding box center [505, 237] width 163 height 18
select select "in"
click at [424, 228] on select "Select In Out" at bounding box center [505, 237] width 163 height 18
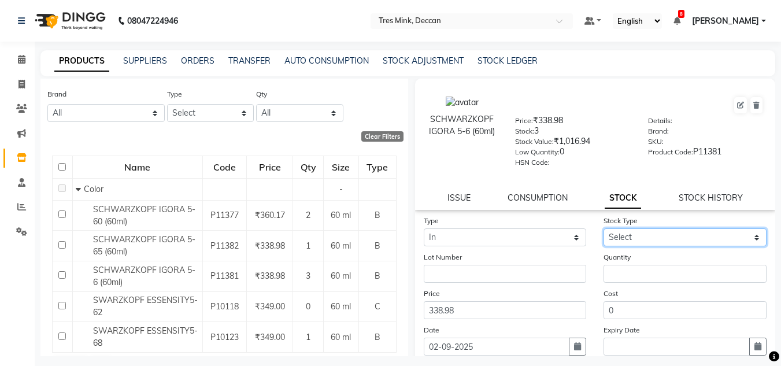
click at [625, 234] on select "Select New Stock Adjustment Return Other" at bounding box center [685, 237] width 163 height 18
click at [451, 187] on div "SCHWARZKOPF IGORA 5-6 (60ml) Price: ₹338.98 Stock: 3 Stock Value: ₹1,016.94 Low…" at bounding box center [595, 144] width 361 height 131
click at [457, 190] on div "SCHWARZKOPF IGORA 5-6 (60ml) Price: ₹338.98 Stock: 3 Stock Value: ₹1,016.94 Low…" at bounding box center [595, 144] width 361 height 131
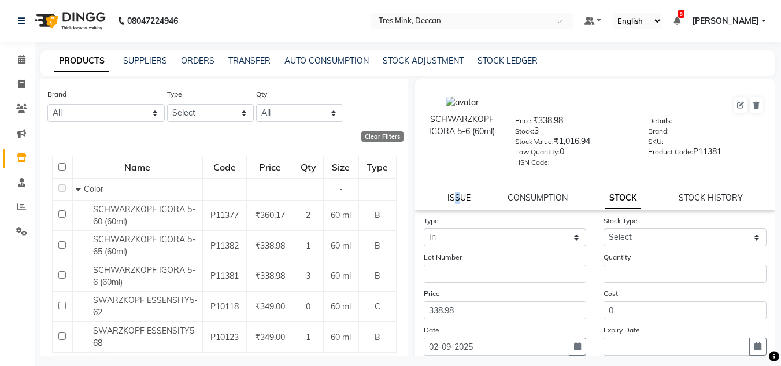
click at [457, 195] on link "ISSUE" at bounding box center [459, 198] width 23 height 10
select select
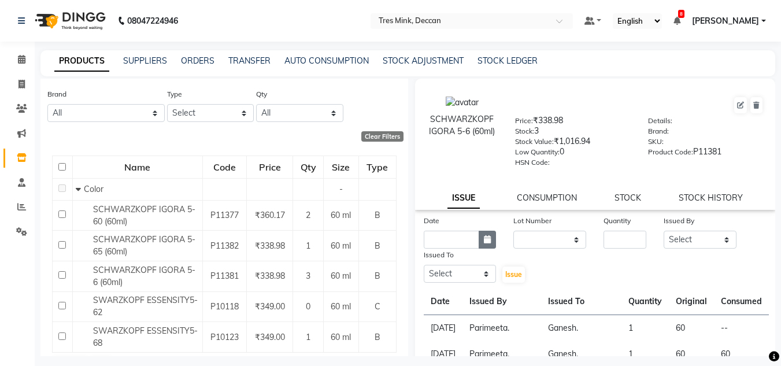
click at [479, 232] on button "button" at bounding box center [487, 240] width 17 height 18
select select "9"
select select "2025"
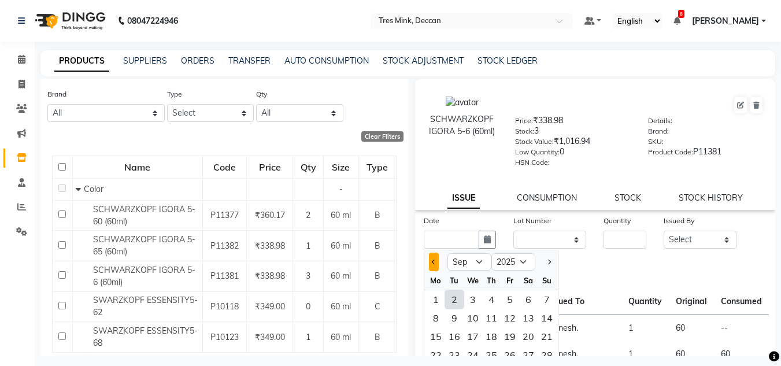
click at [429, 264] on button "Previous month" at bounding box center [434, 262] width 10 height 19
select select "8"
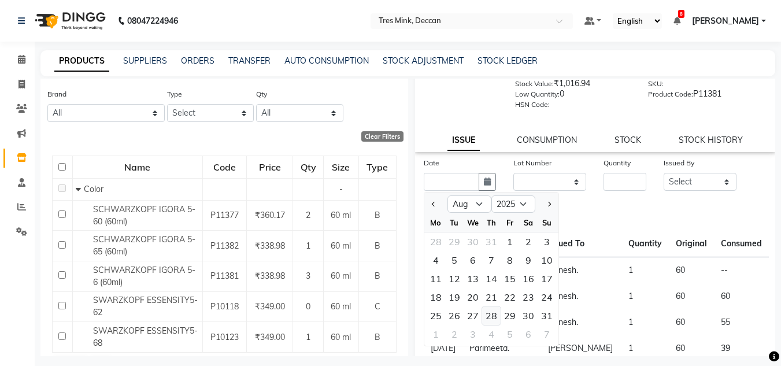
click at [492, 313] on div "28" at bounding box center [491, 316] width 19 height 19
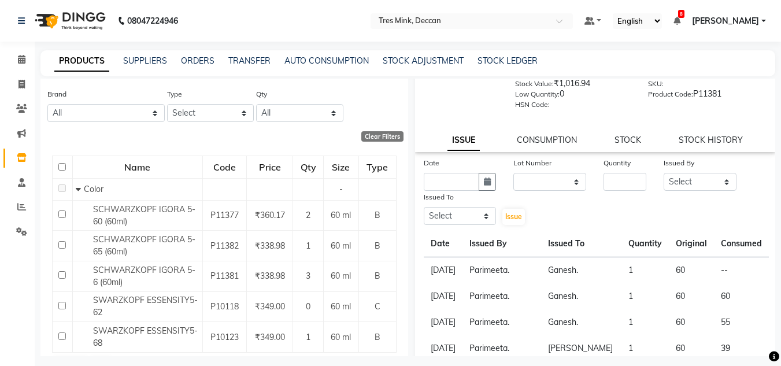
type input "[DATE]"
click at [609, 186] on input "number" at bounding box center [625, 182] width 43 height 18
type input "1"
click at [684, 183] on select "Select [PERSON_NAME]. [PERSON_NAME]. [PERSON_NAME]. [GEOGRAPHIC_DATA]. [GEOGRAP…" at bounding box center [700, 182] width 73 height 18
select select "83853"
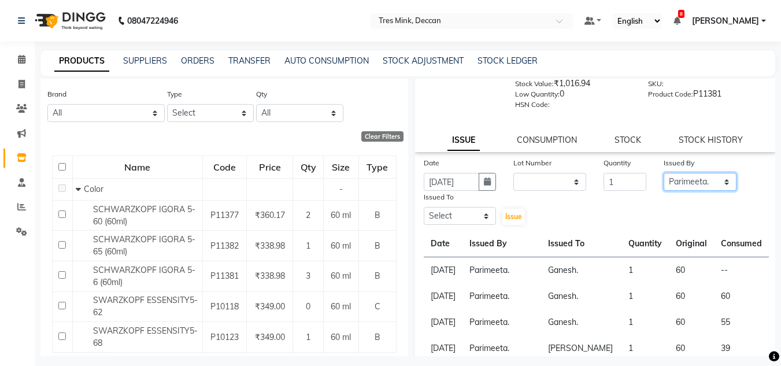
click at [664, 173] on select "Select [PERSON_NAME]. [PERSON_NAME]. [PERSON_NAME]. [GEOGRAPHIC_DATA]. [GEOGRAP…" at bounding box center [700, 182] width 73 height 18
click at [466, 222] on select "Select [PERSON_NAME]. [PERSON_NAME]. [PERSON_NAME]. [GEOGRAPHIC_DATA]. [GEOGRAP…" at bounding box center [460, 216] width 73 height 18
select select "59501"
click at [424, 207] on select "Select [PERSON_NAME]. [PERSON_NAME]. [PERSON_NAME]. [GEOGRAPHIC_DATA]. [GEOGRAP…" at bounding box center [460, 216] width 73 height 18
click at [515, 216] on span "Issue" at bounding box center [513, 216] width 17 height 9
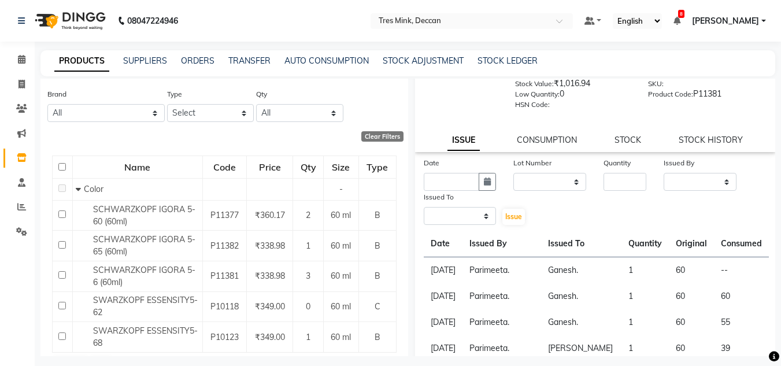
select select
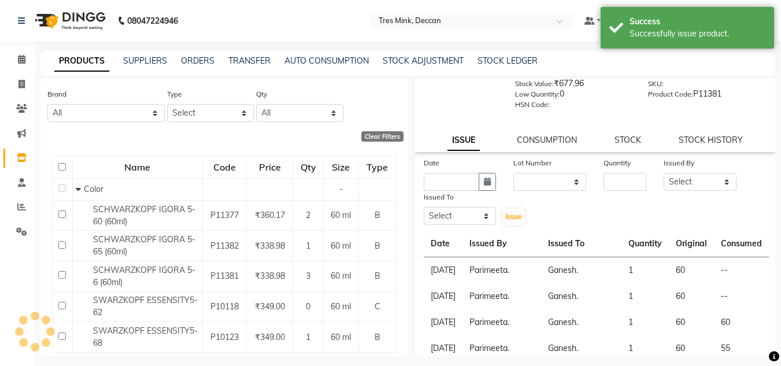
scroll to position [0, 0]
